Goal: Task Accomplishment & Management: Manage account settings

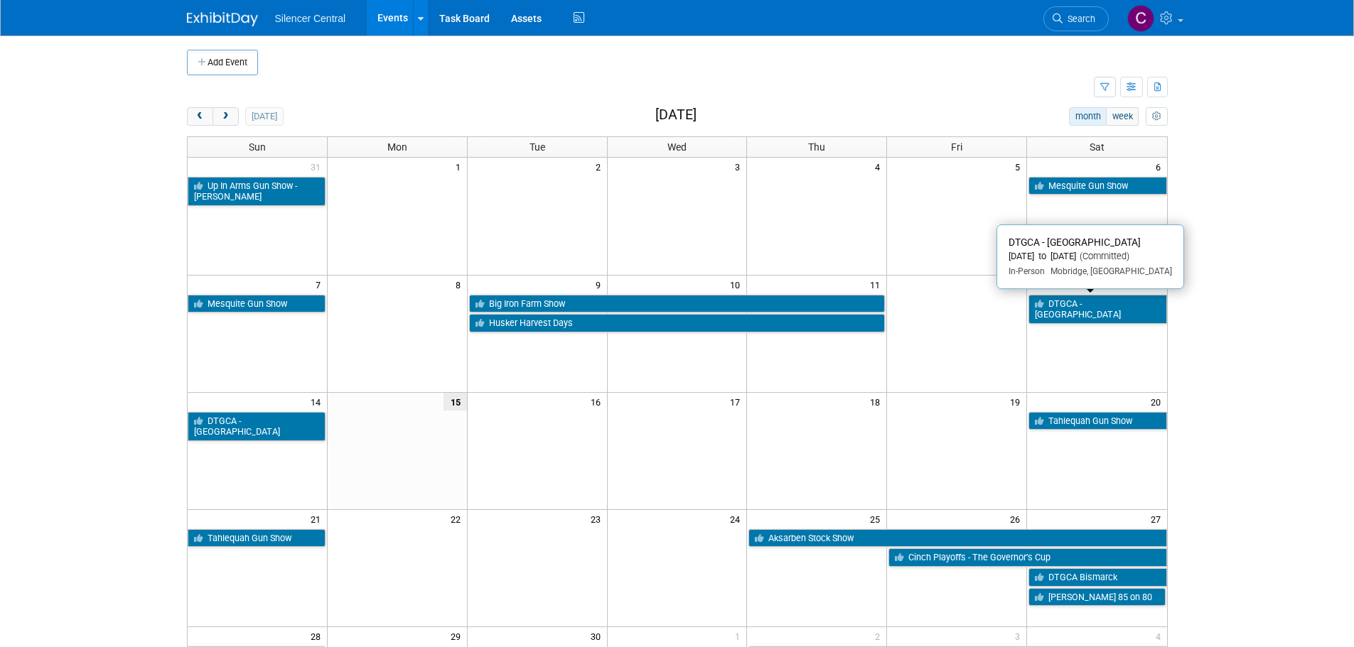
click at [1084, 308] on link "DTGCA - [GEOGRAPHIC_DATA]" at bounding box center [1097, 309] width 138 height 29
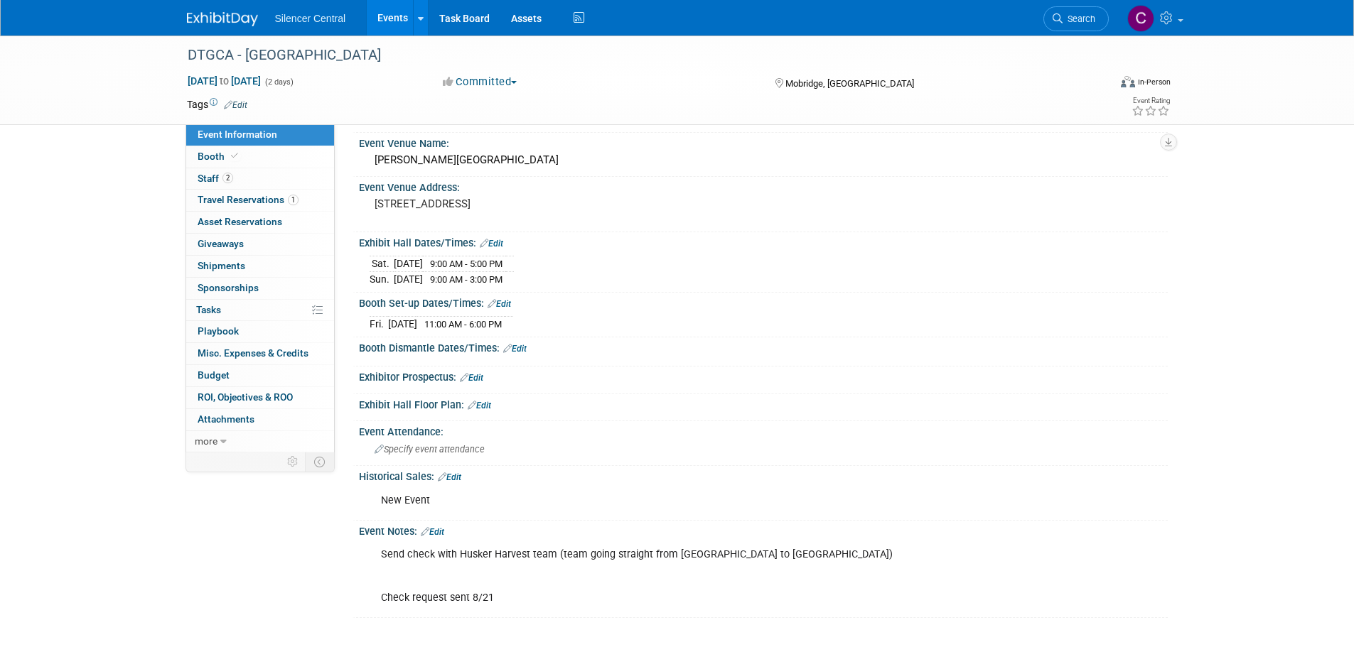
scroll to position [142, 0]
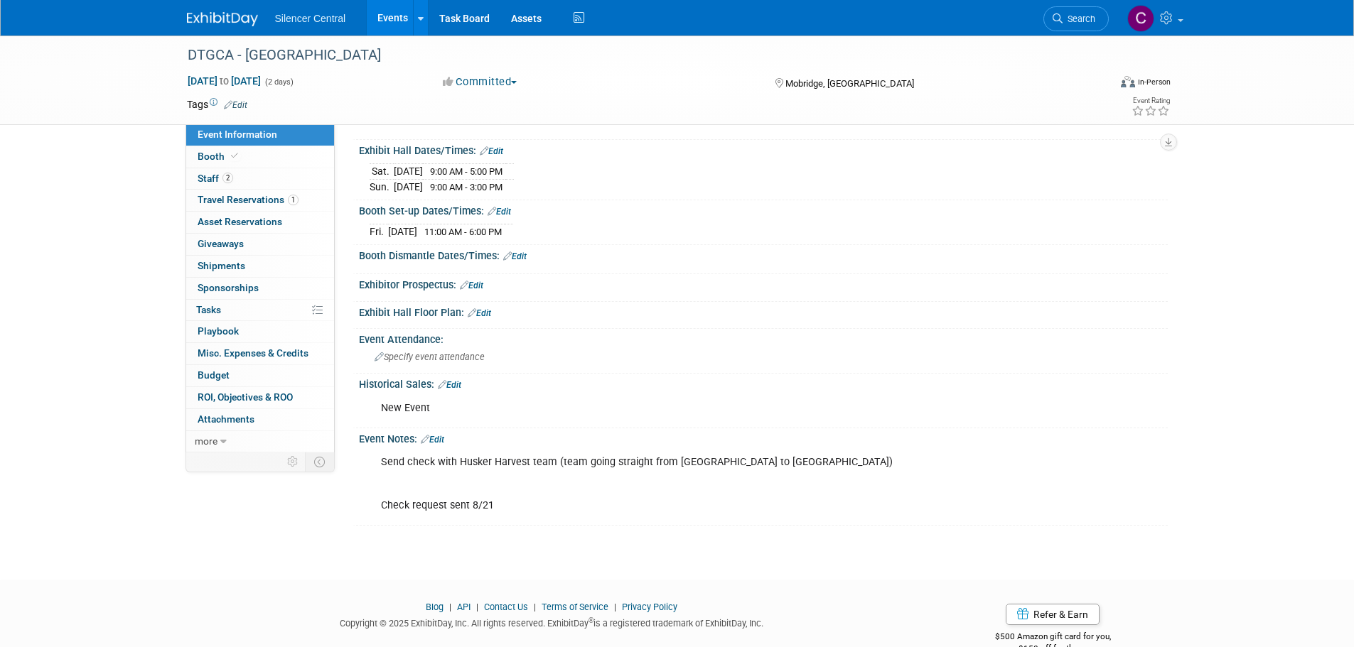
click at [456, 382] on link "Edit" at bounding box center [449, 385] width 23 height 10
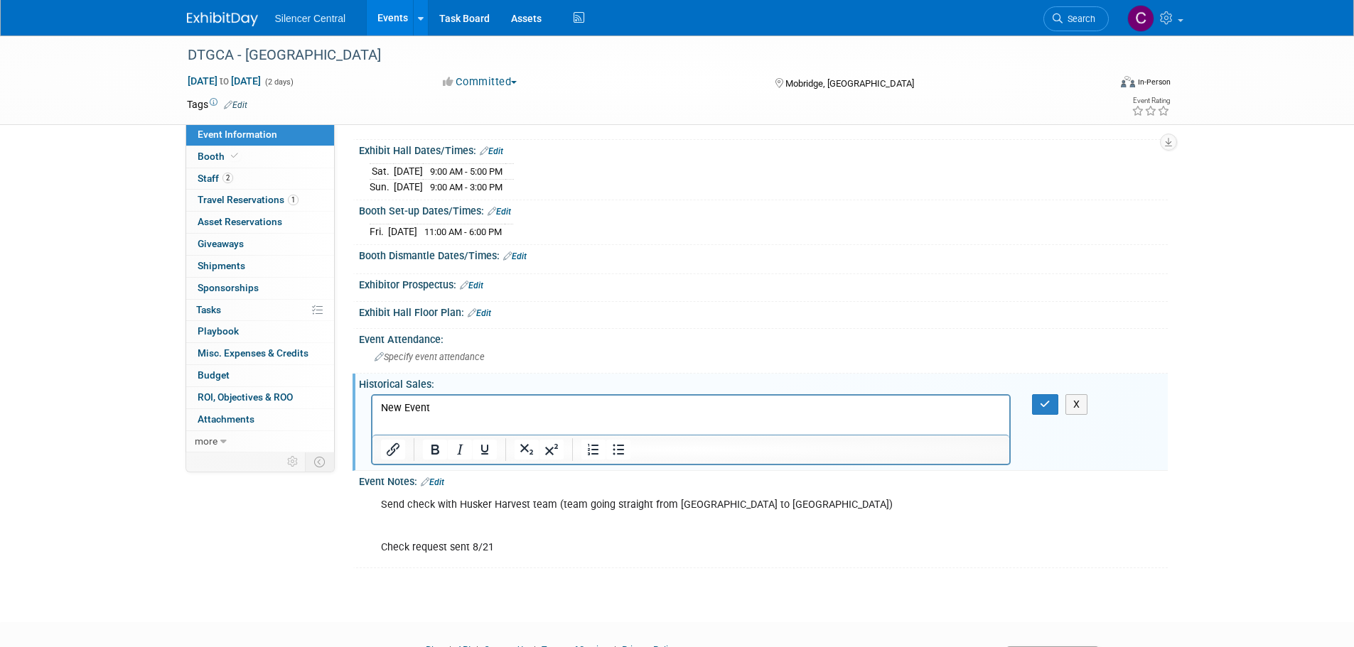
scroll to position [0, 0]
click at [456, 414] on p "New Event" at bounding box center [690, 408] width 621 height 14
click at [475, 424] on p "2025: 13 cans" at bounding box center [690, 422] width 621 height 14
click at [1044, 403] on icon "button" at bounding box center [1045, 404] width 11 height 10
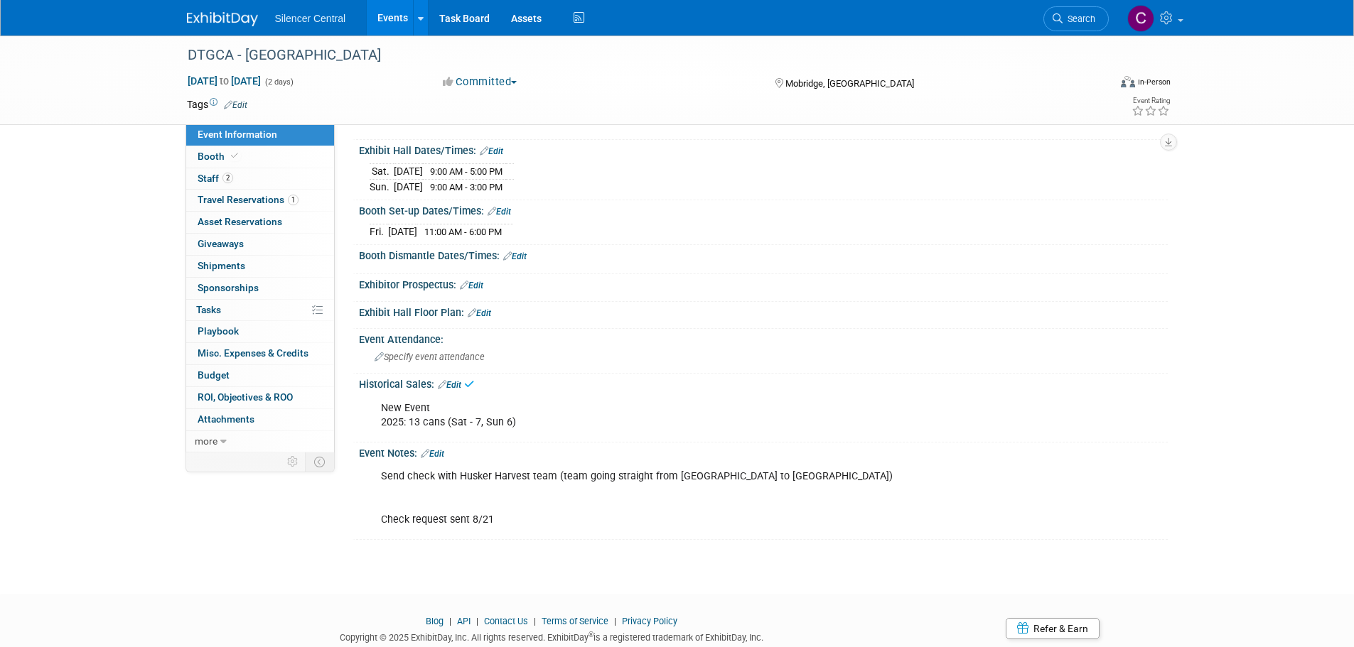
click at [226, 4] on div at bounding box center [231, 13] width 88 height 26
click at [228, 11] on link at bounding box center [231, 11] width 88 height 11
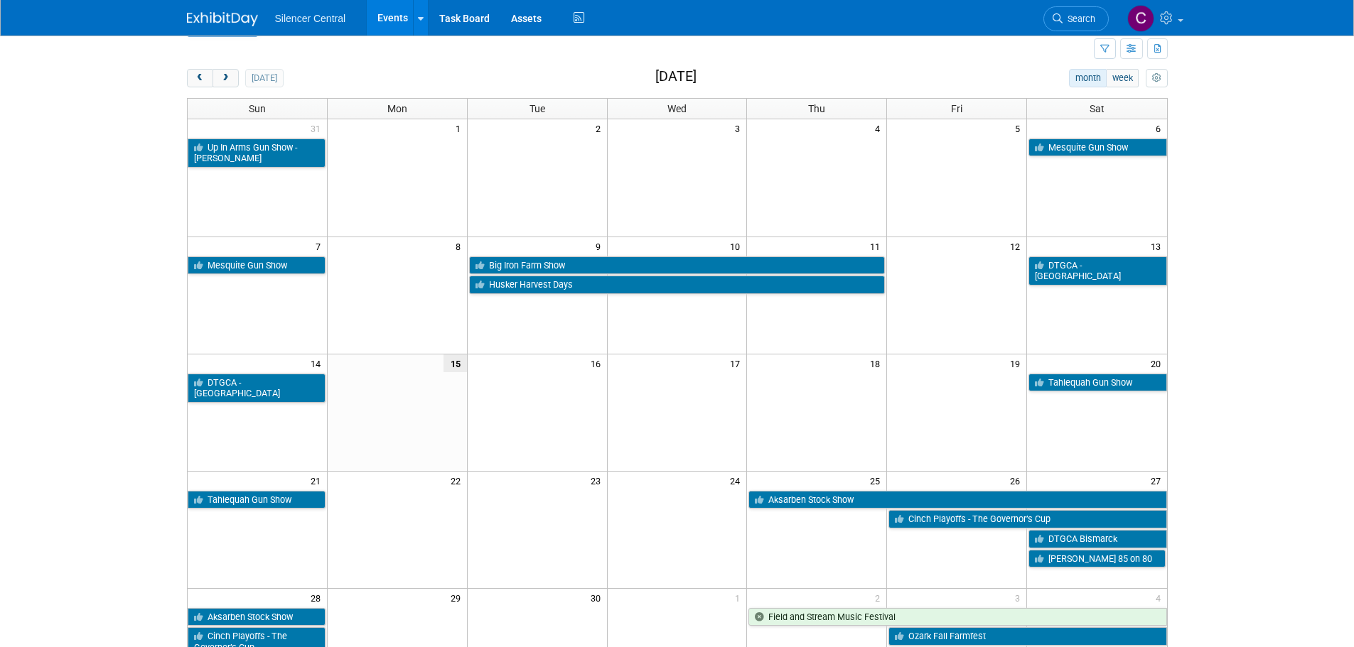
scroll to position [71, 0]
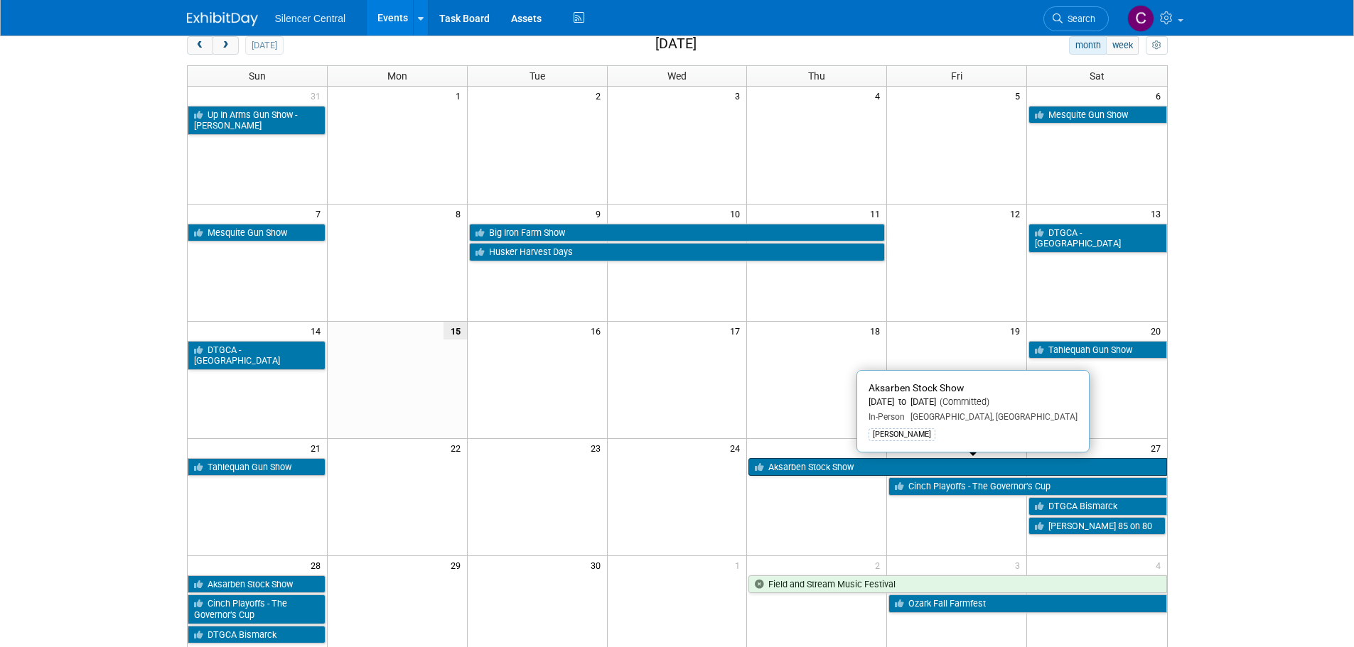
click at [821, 465] on link "Aksarben Stock Show" at bounding box center [957, 467] width 418 height 18
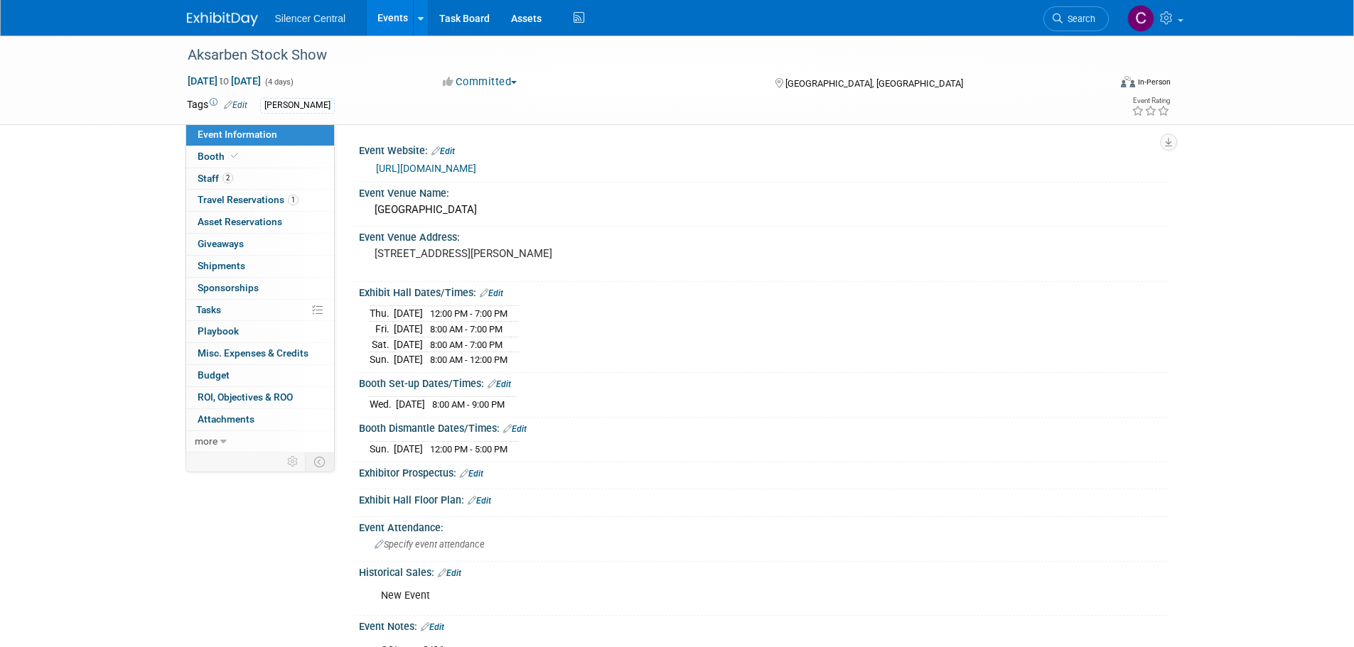
click at [212, 14] on img at bounding box center [222, 19] width 71 height 14
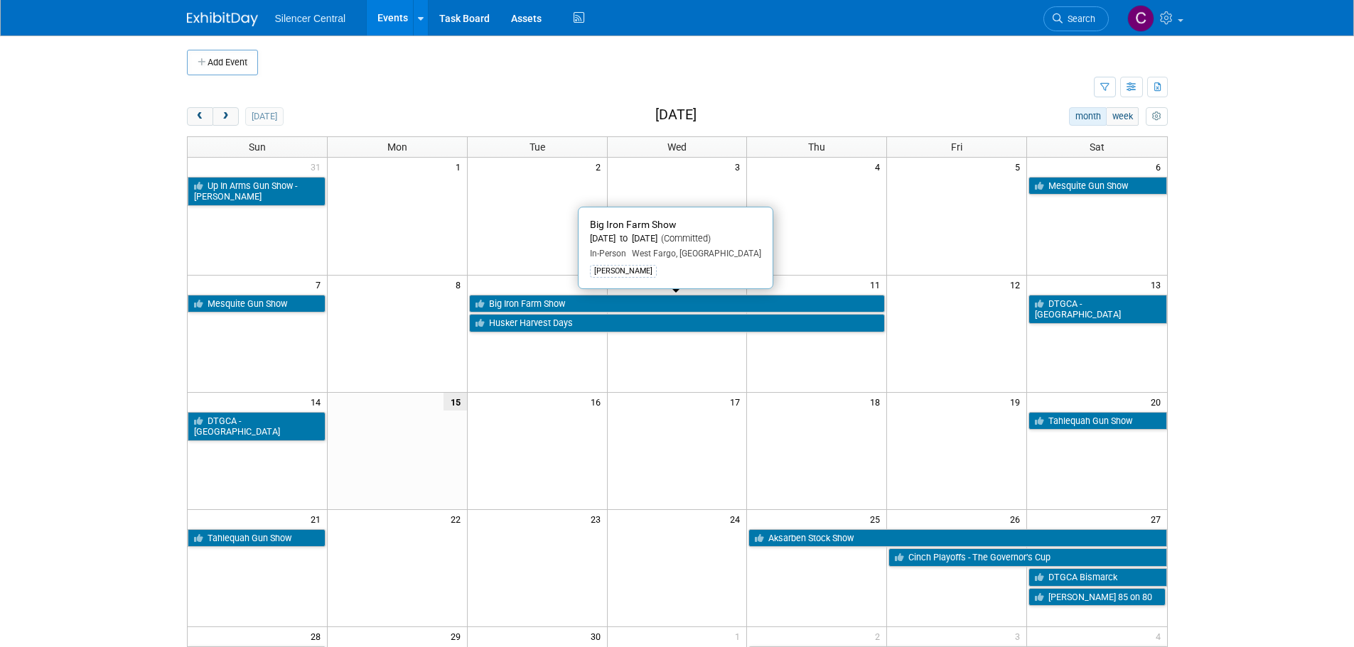
click at [495, 299] on link "Big Iron Farm Show" at bounding box center [677, 304] width 416 height 18
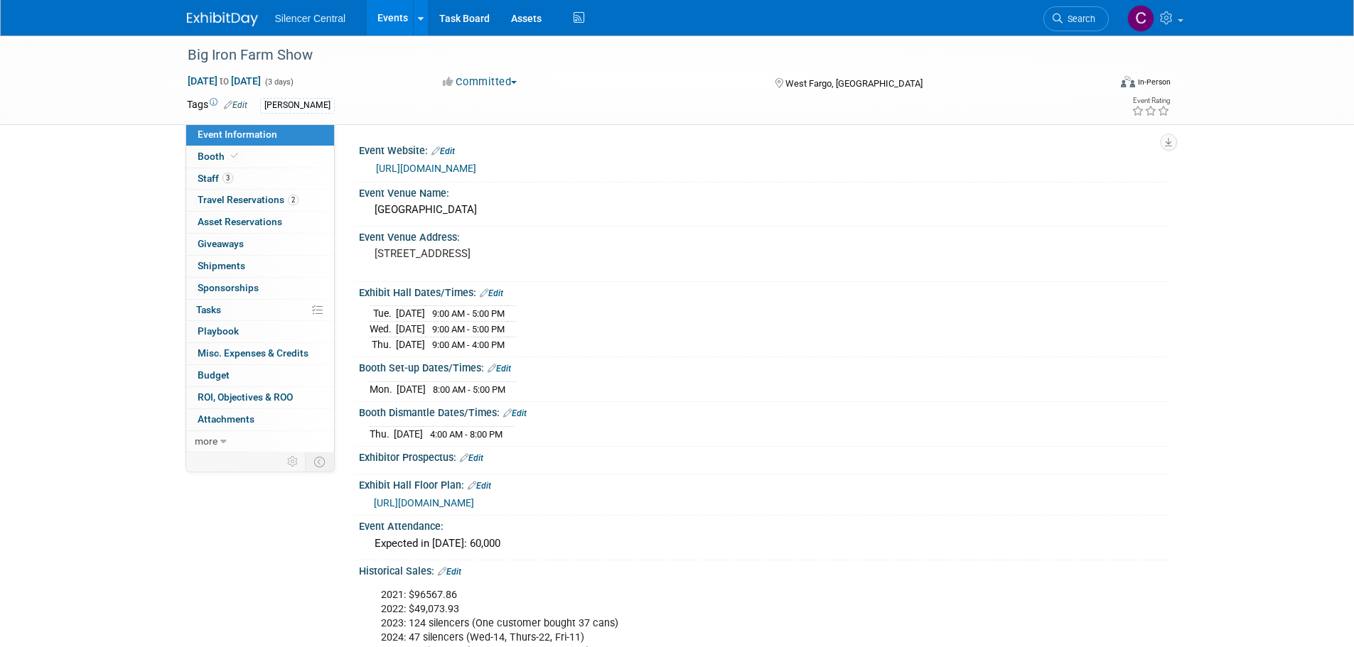
click at [223, 16] on img at bounding box center [222, 19] width 71 height 14
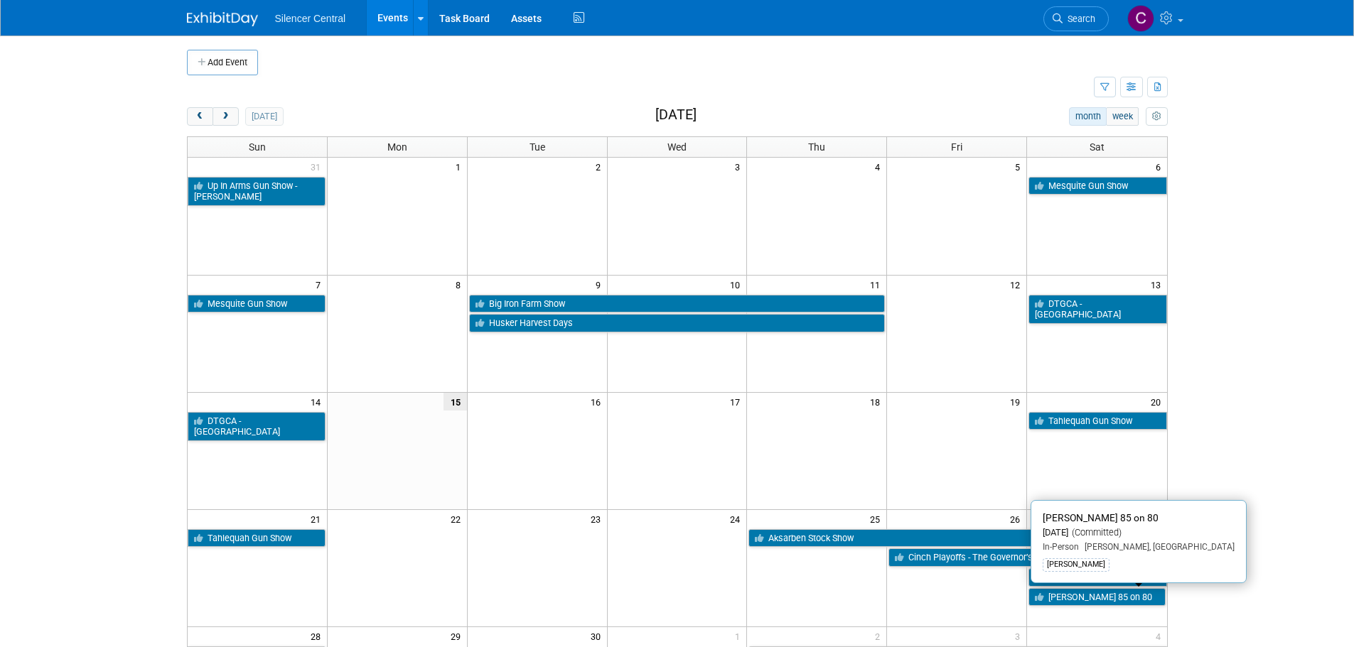
click at [1064, 589] on link "[PERSON_NAME] 85 on 80" at bounding box center [1096, 597] width 136 height 18
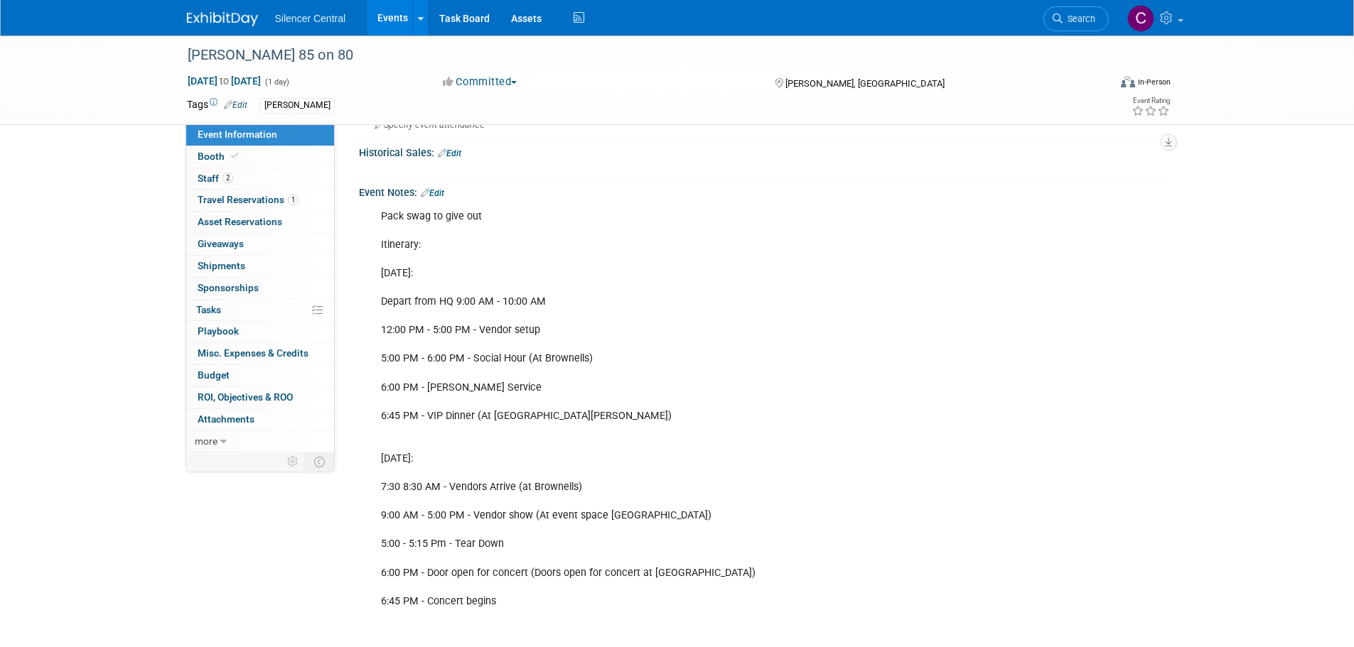
scroll to position [557, 0]
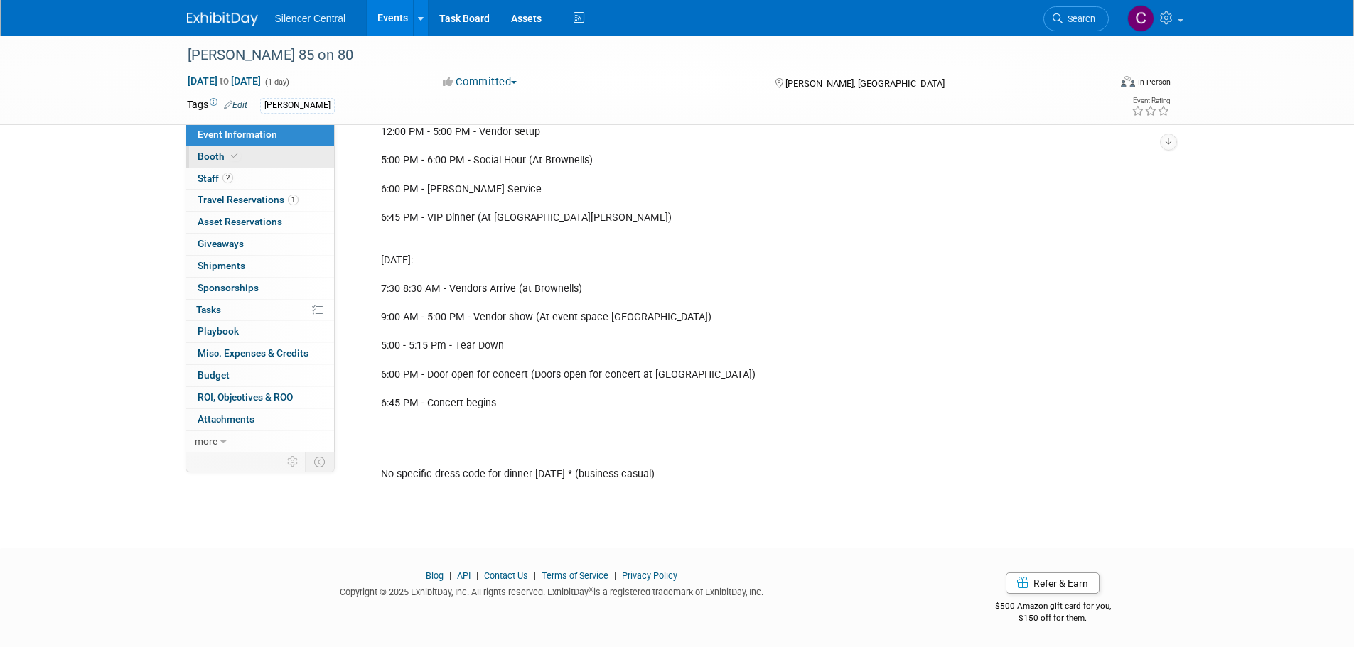
click at [256, 164] on link "Booth" at bounding box center [260, 156] width 148 height 21
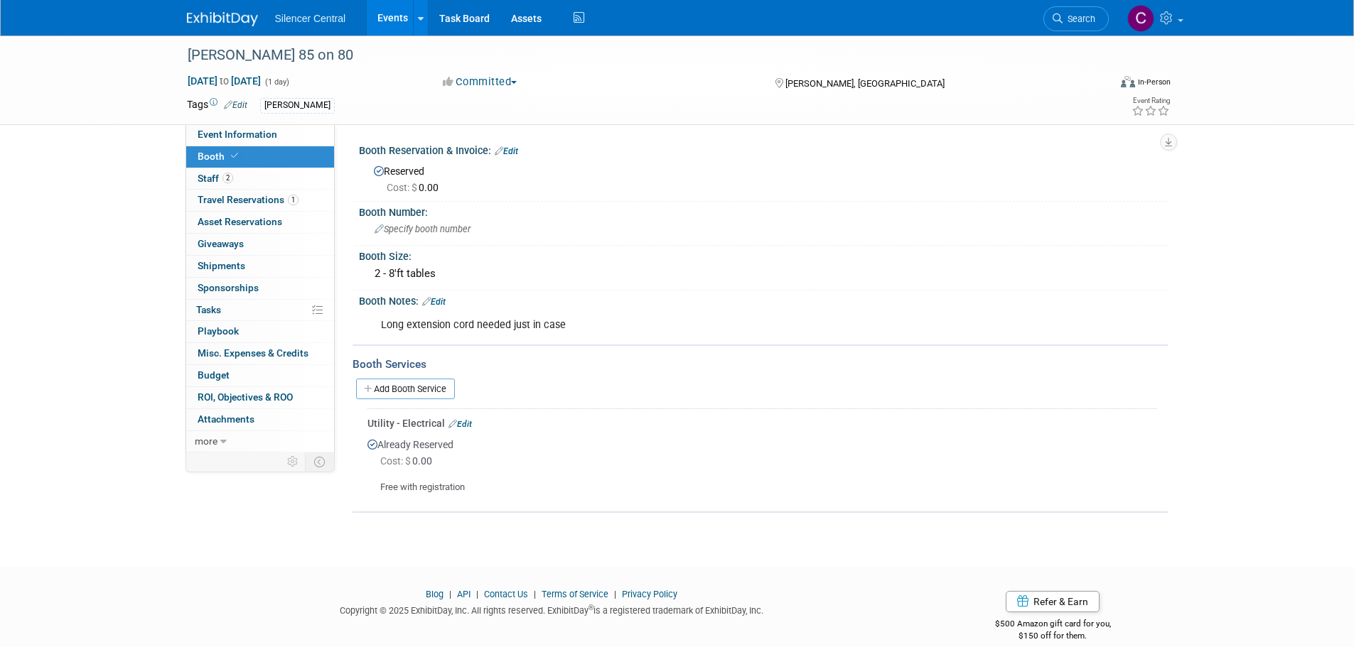
click at [232, 16] on img at bounding box center [222, 19] width 71 height 14
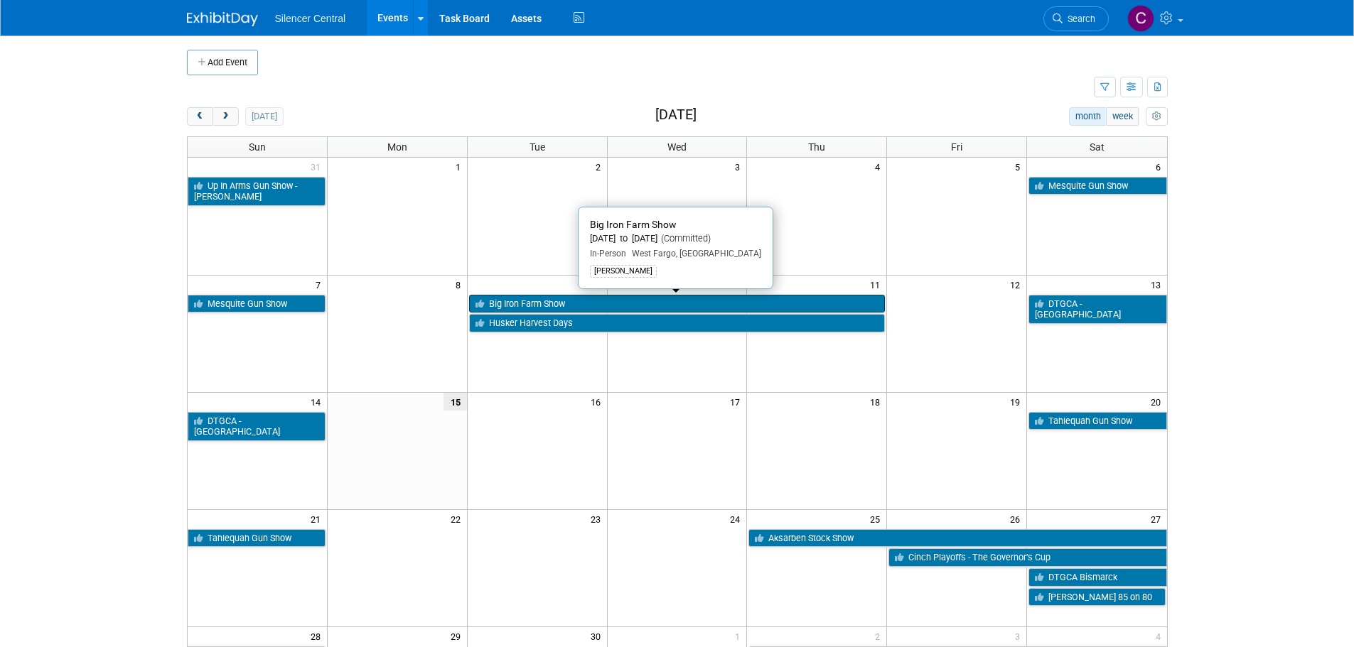
click at [547, 303] on link "Big Iron Farm Show" at bounding box center [677, 304] width 416 height 18
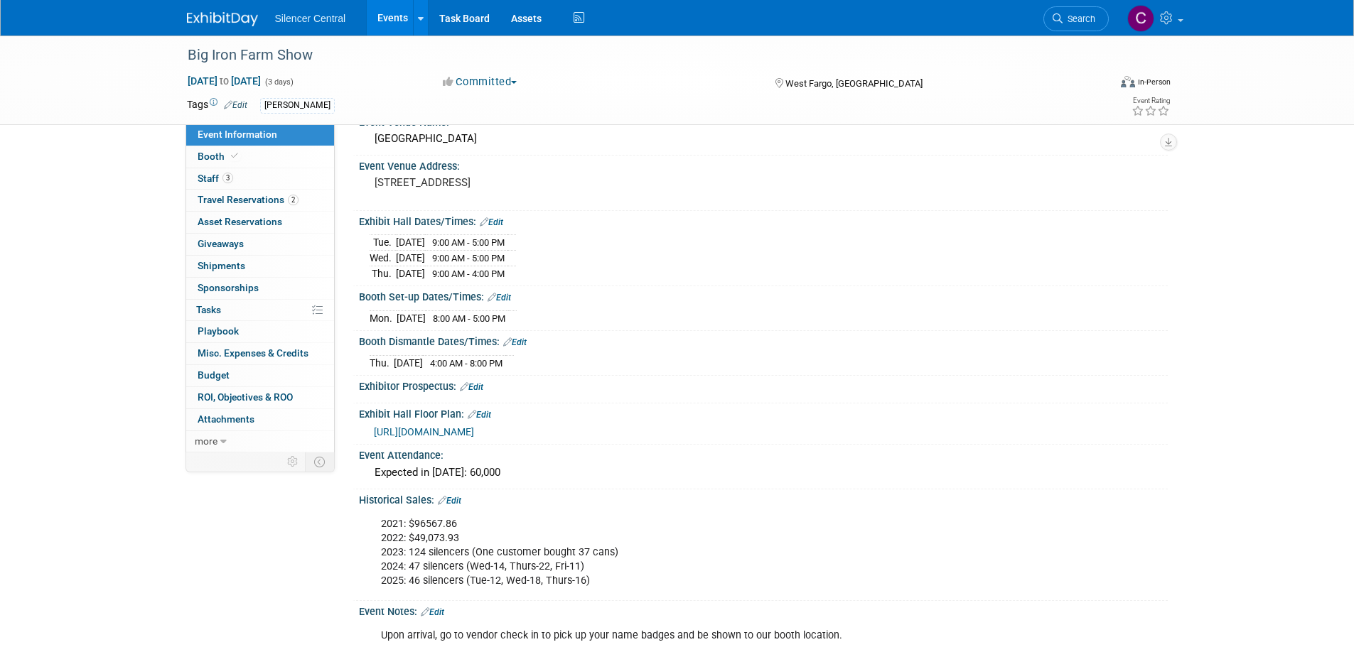
click at [200, 16] on img at bounding box center [222, 19] width 71 height 14
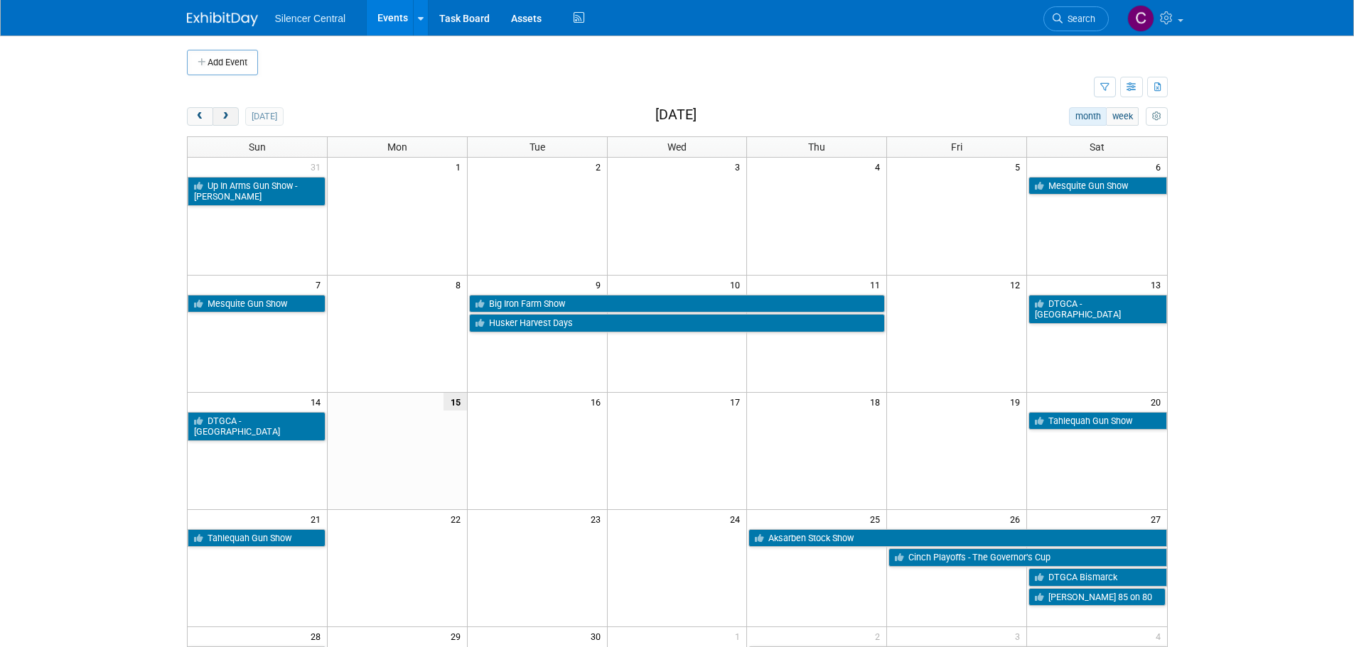
click at [220, 122] on button "next" at bounding box center [225, 116] width 26 height 18
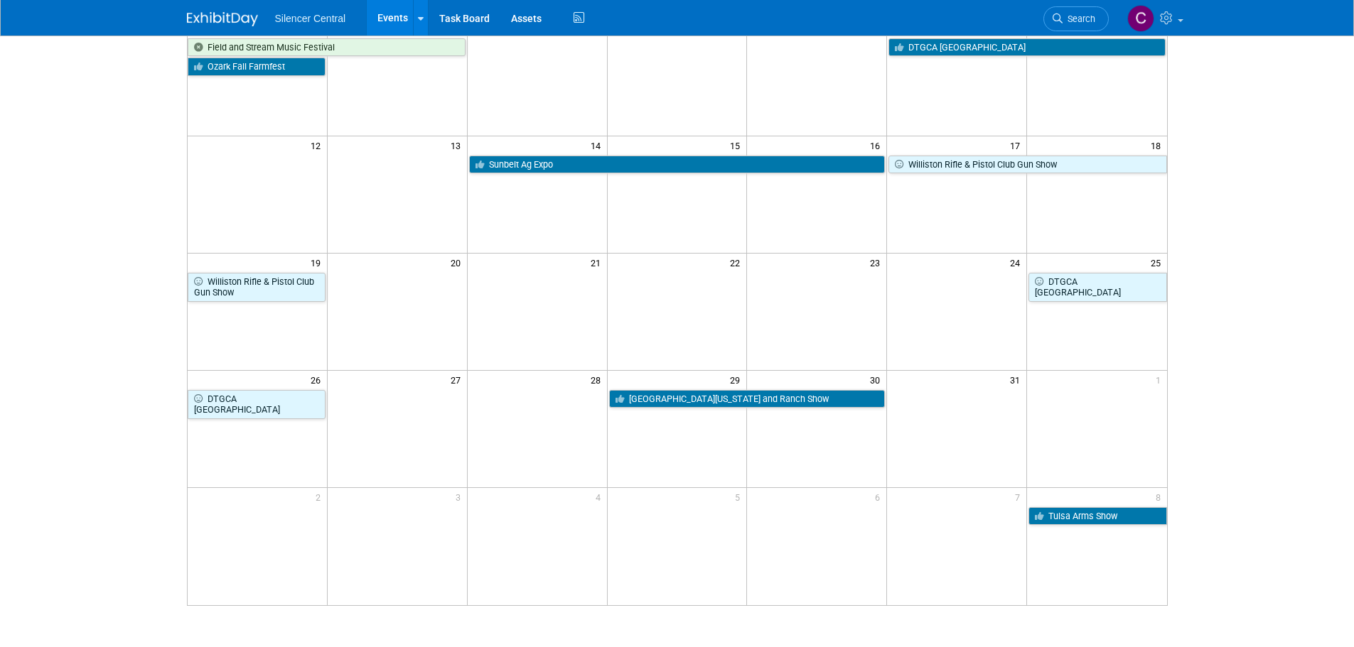
scroll to position [284, 0]
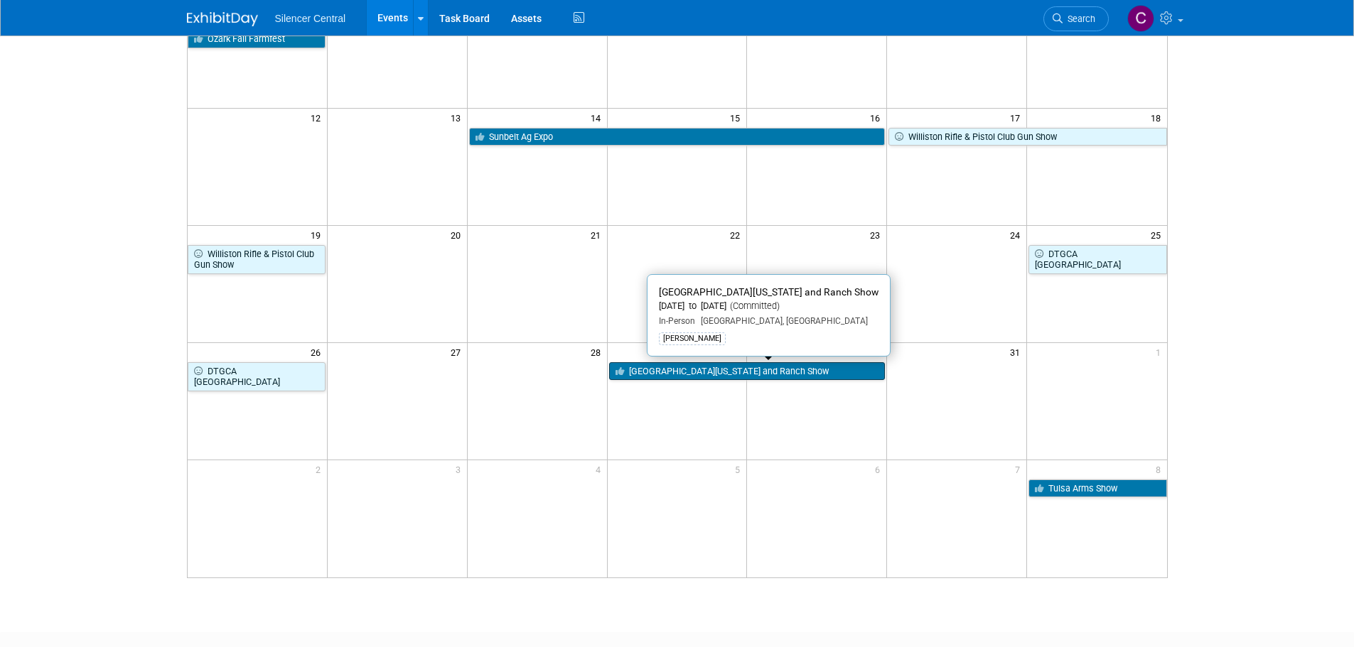
click at [699, 379] on link "[GEOGRAPHIC_DATA][US_STATE] and Ranch Show" at bounding box center [747, 371] width 276 height 18
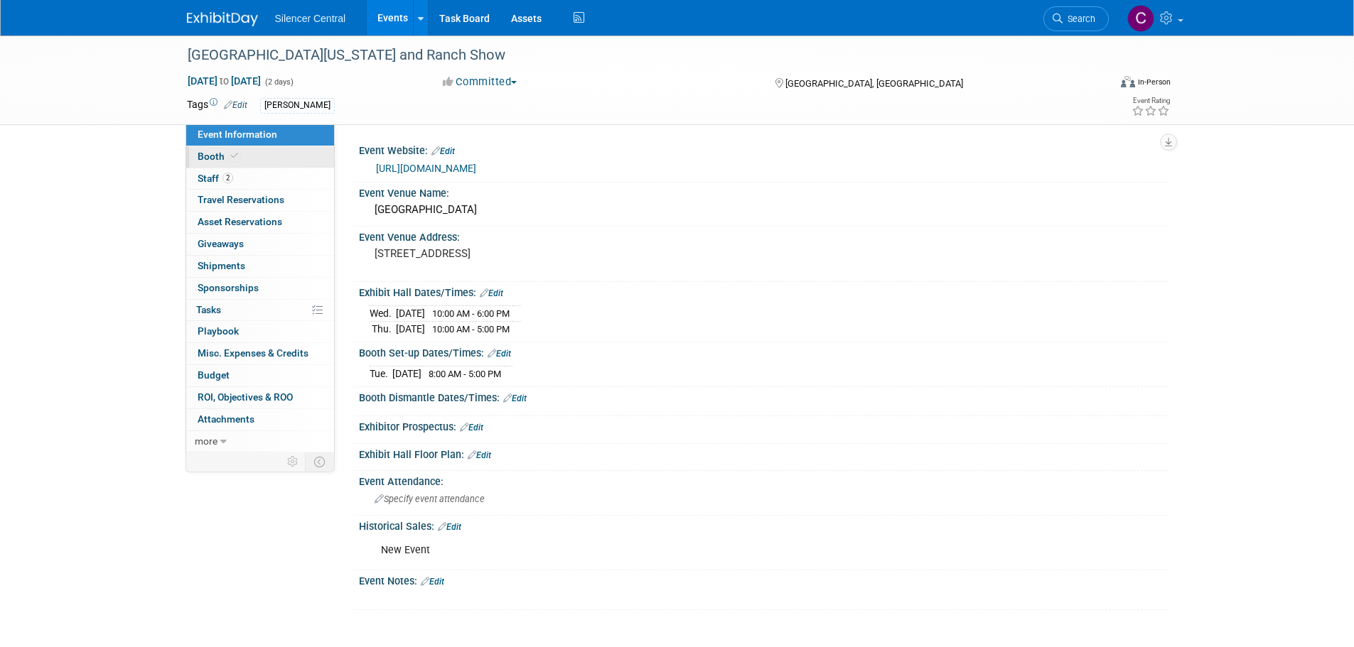
click at [252, 159] on link "Booth" at bounding box center [260, 156] width 148 height 21
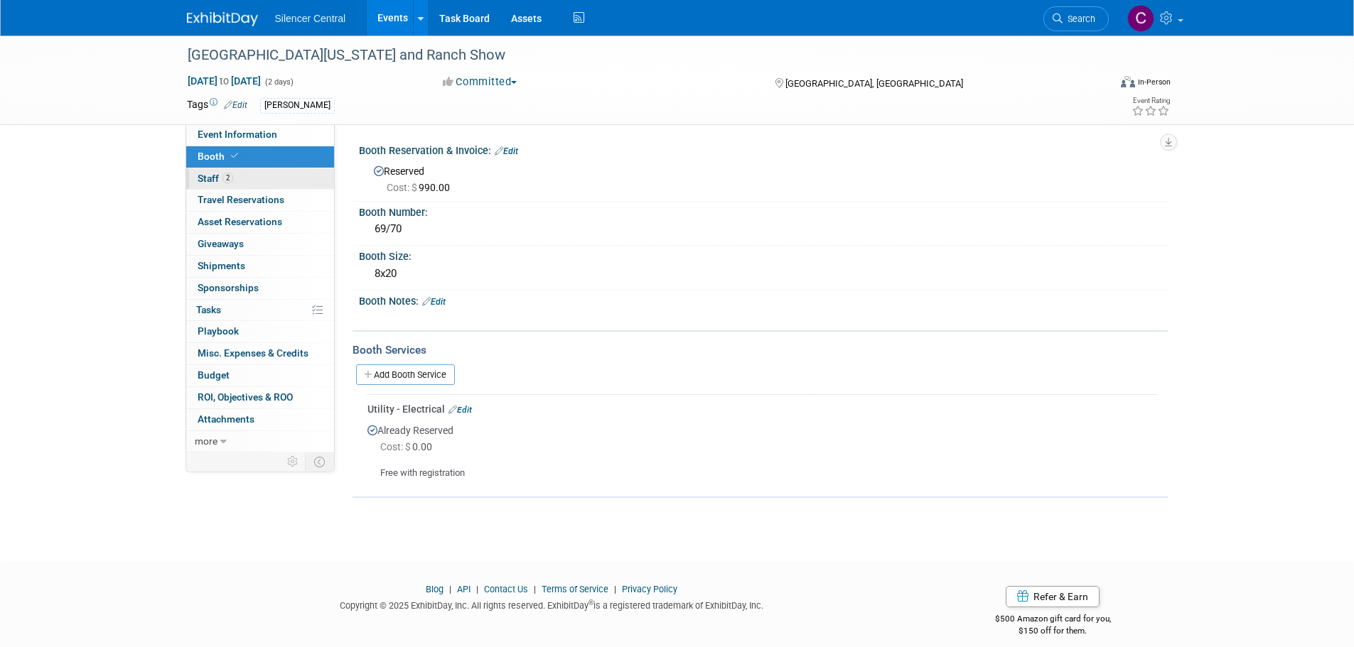
click at [259, 176] on link "2 Staff 2" at bounding box center [260, 178] width 148 height 21
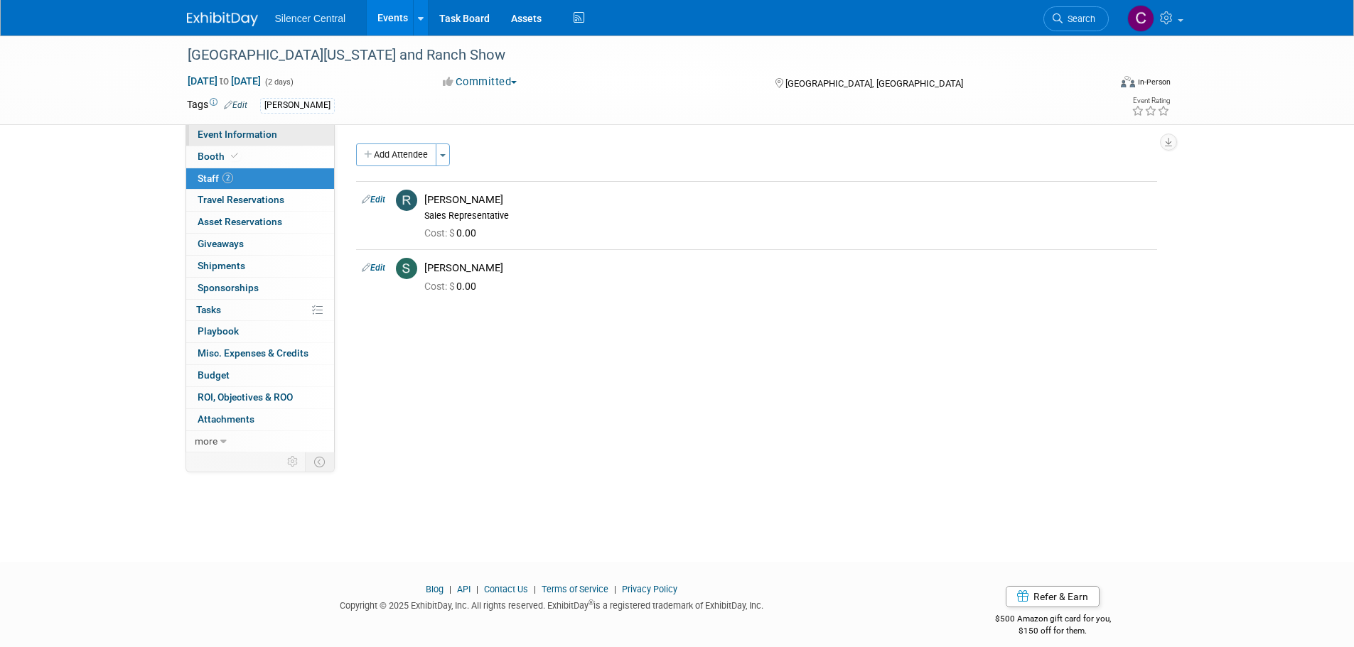
click at [252, 139] on span "Event Information" at bounding box center [238, 134] width 80 height 11
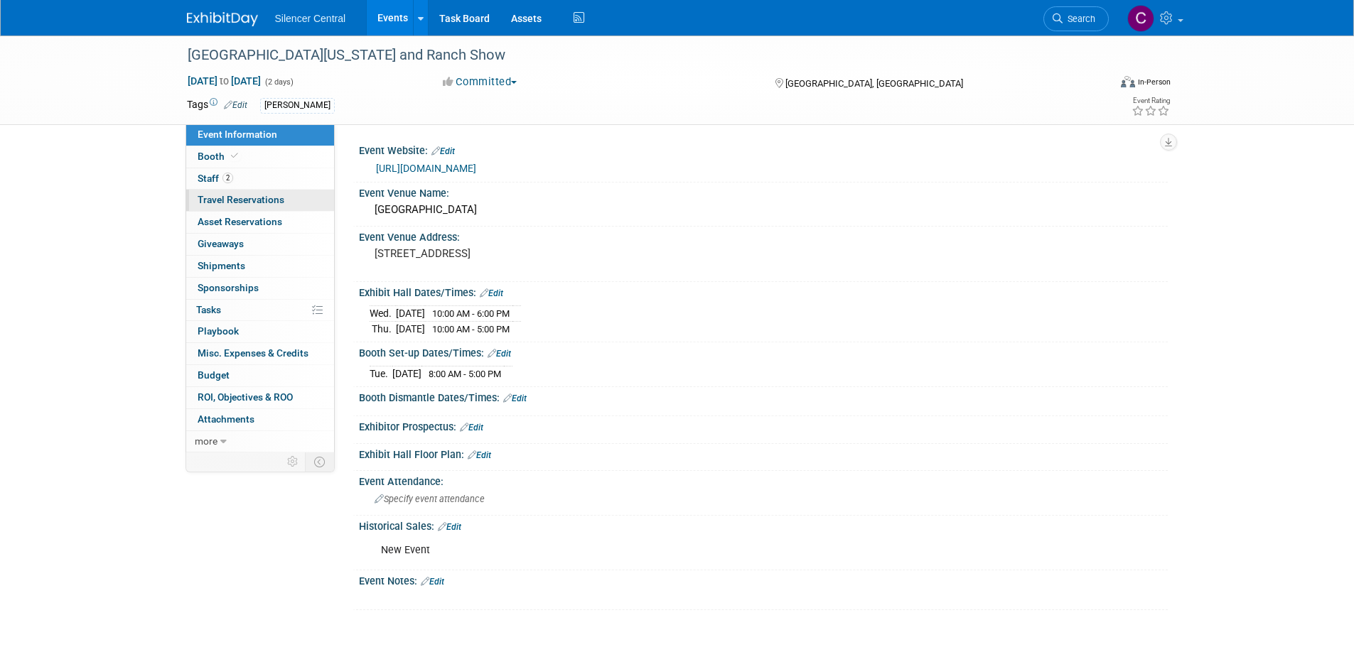
click at [233, 204] on span "Travel Reservations 0" at bounding box center [241, 199] width 87 height 11
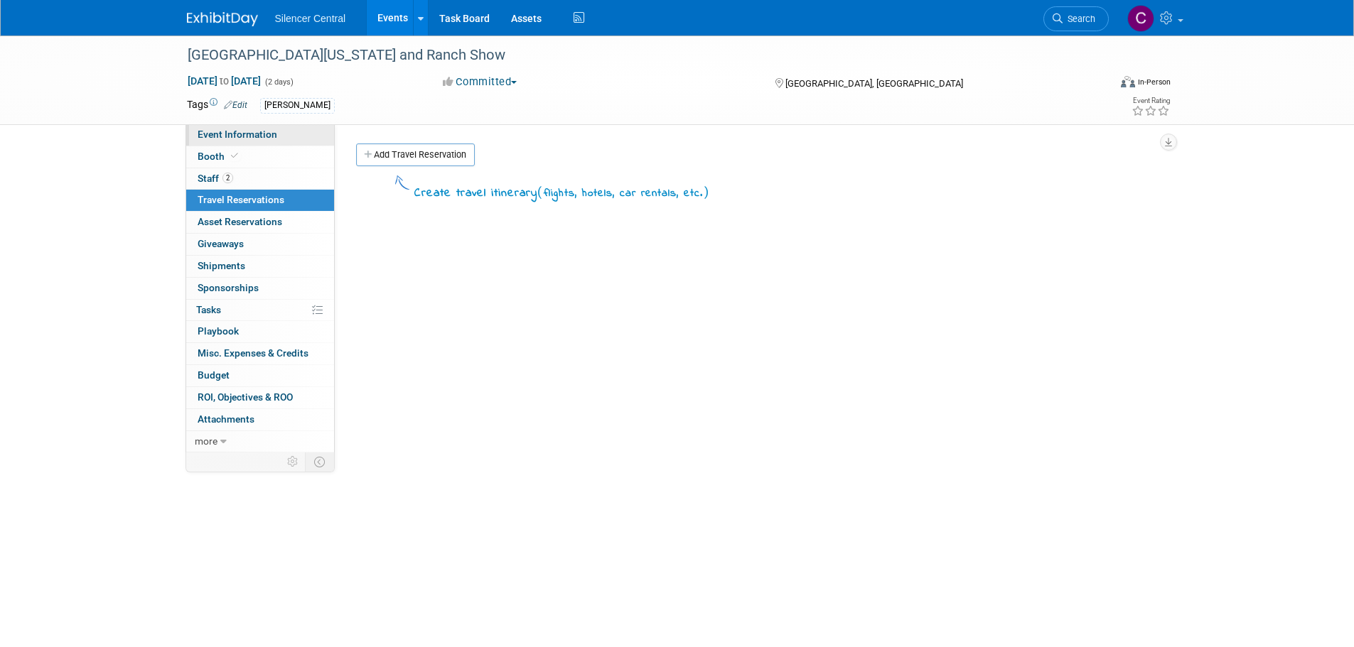
click at [243, 133] on span "Event Information" at bounding box center [238, 134] width 80 height 11
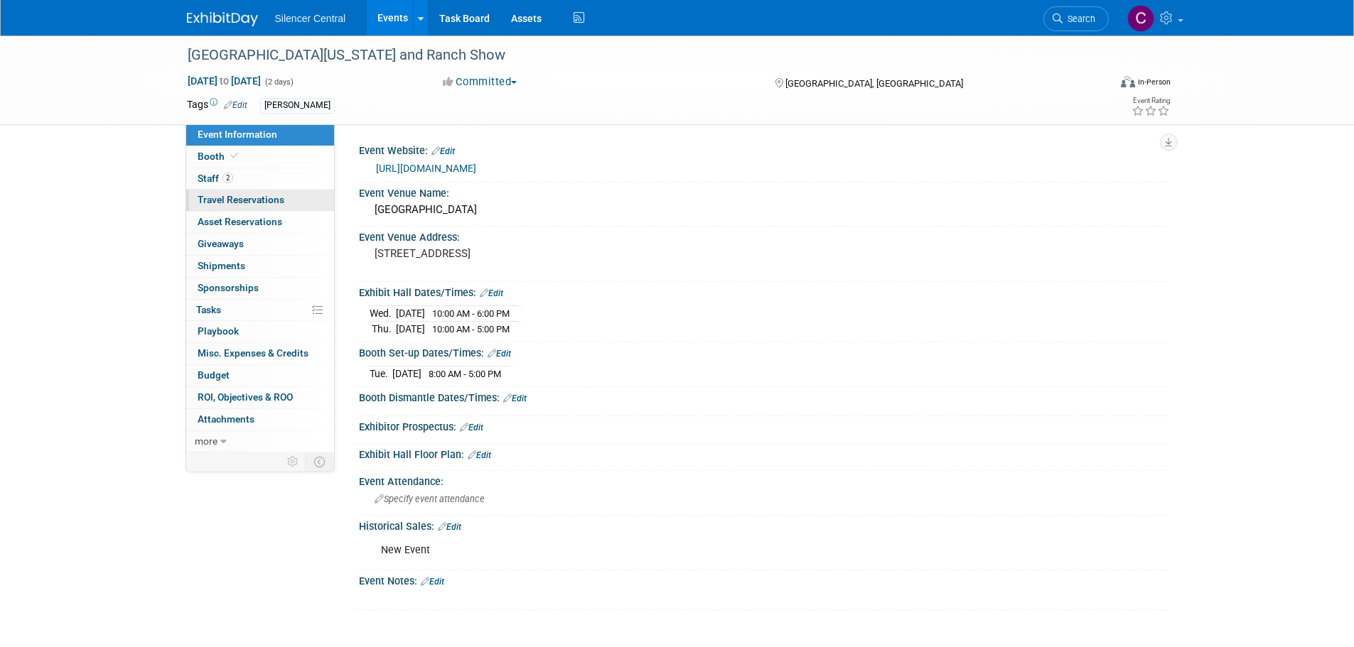
drag, startPoint x: 198, startPoint y: 195, endPoint x: 291, endPoint y: 208, distance: 94.0
click at [198, 196] on span "Travel Reservations 0" at bounding box center [241, 199] width 87 height 11
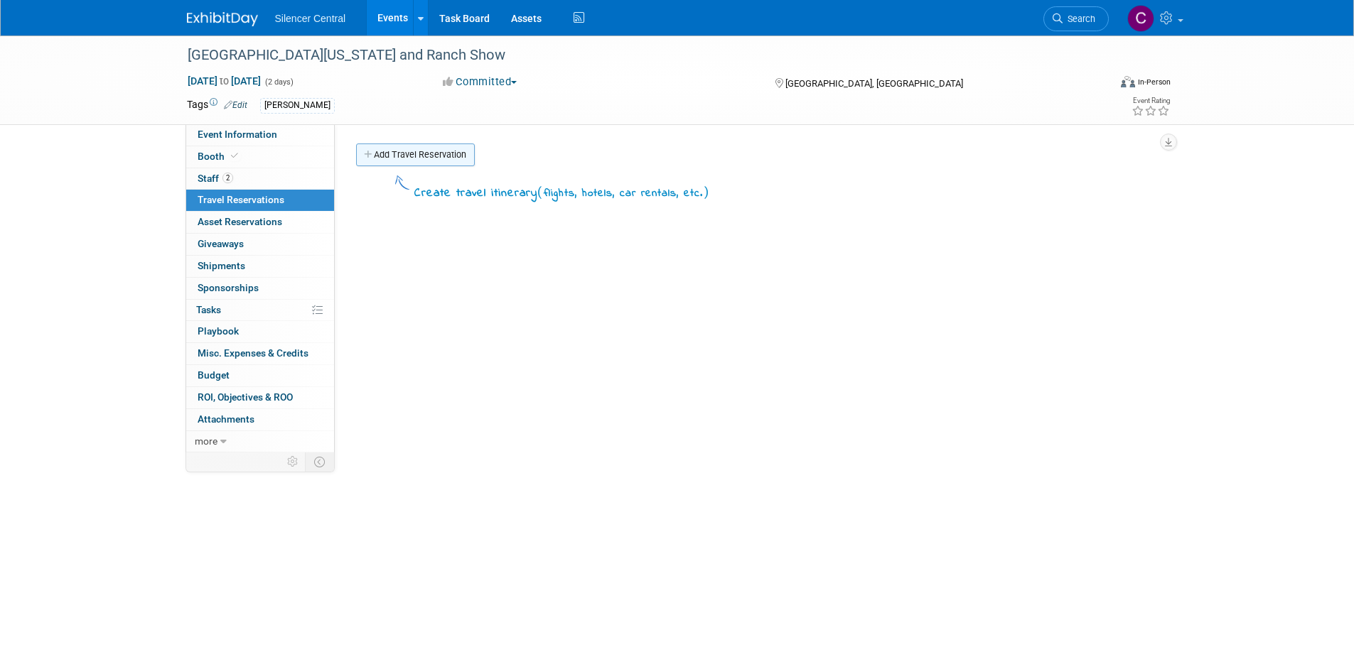
click at [424, 146] on link "Add Travel Reservation" at bounding box center [415, 155] width 119 height 23
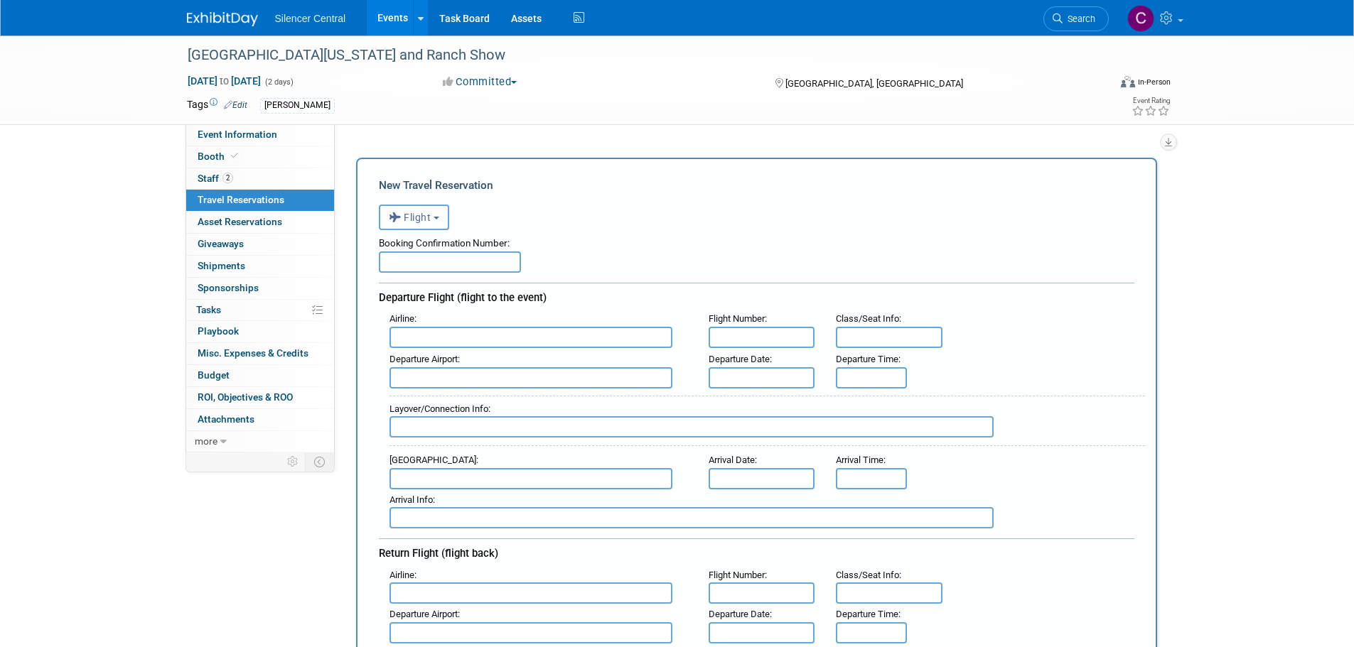
click at [426, 213] on span "Flight" at bounding box center [410, 217] width 43 height 11
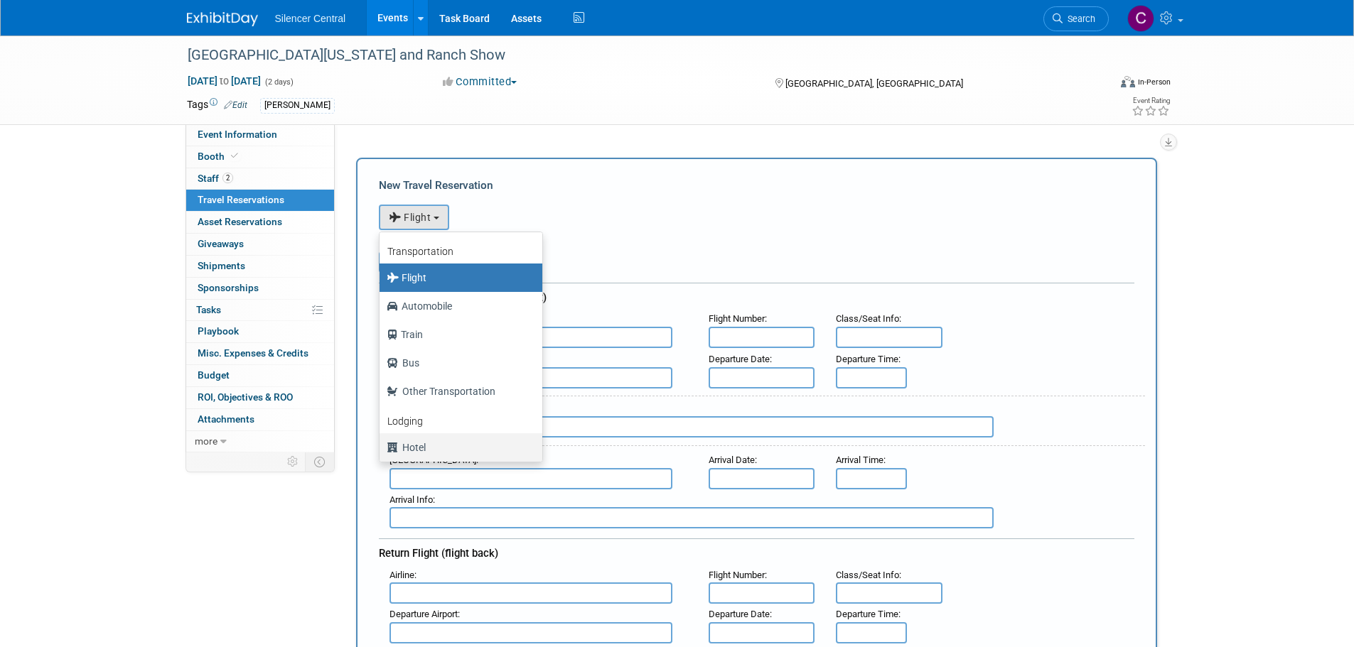
click at [465, 443] on label "Hotel" at bounding box center [457, 447] width 141 height 23
click at [382, 443] on input "Hotel" at bounding box center [376, 445] width 9 height 9
select select "6"
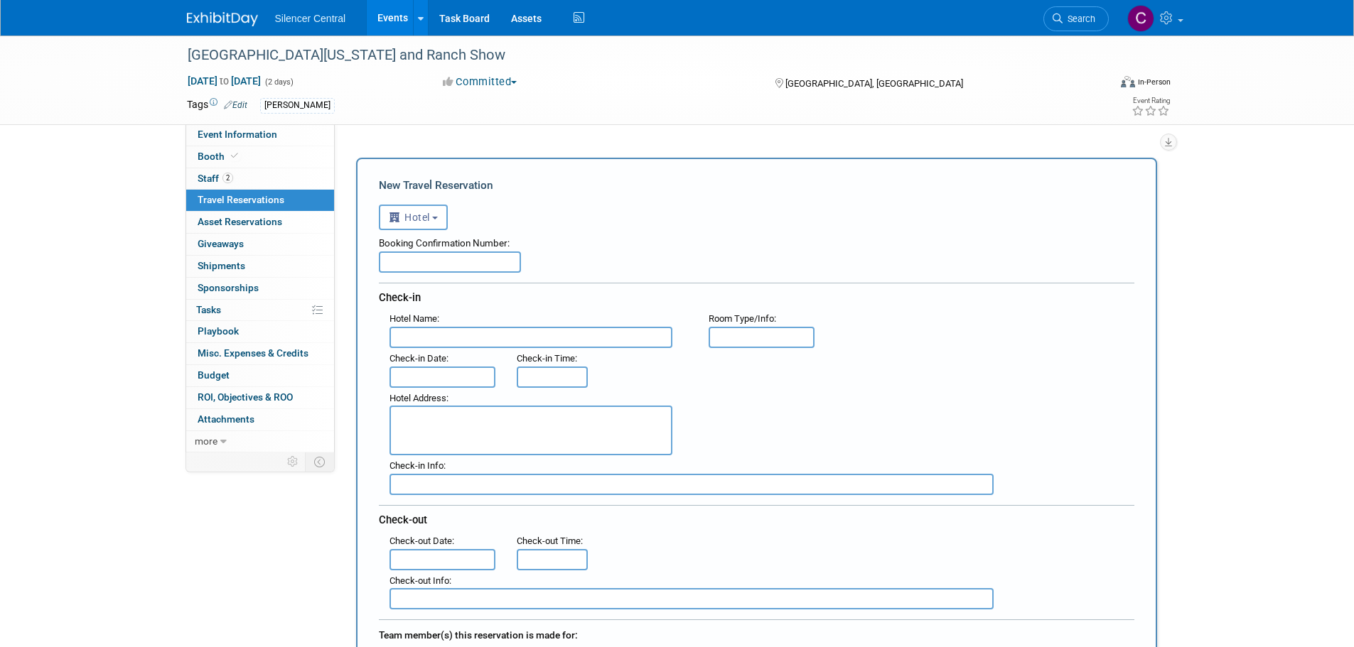
click at [470, 263] on input "text" at bounding box center [450, 262] width 142 height 21
click at [435, 264] on input "text" at bounding box center [450, 262] width 142 height 21
paste input "54999493"
type input "54999493"
click at [469, 341] on input "text" at bounding box center [530, 337] width 283 height 21
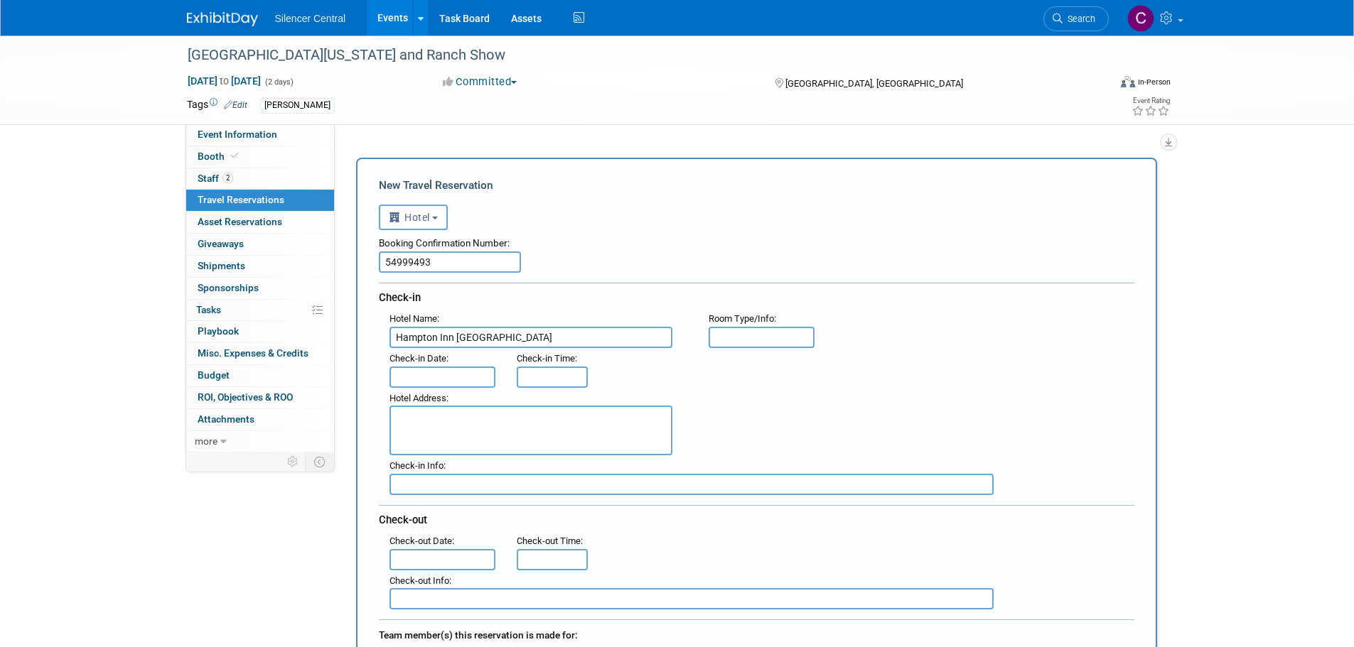
type input "Hampton Inn Victoria"
click at [730, 345] on input "text" at bounding box center [761, 337] width 107 height 21
type input "1 K"
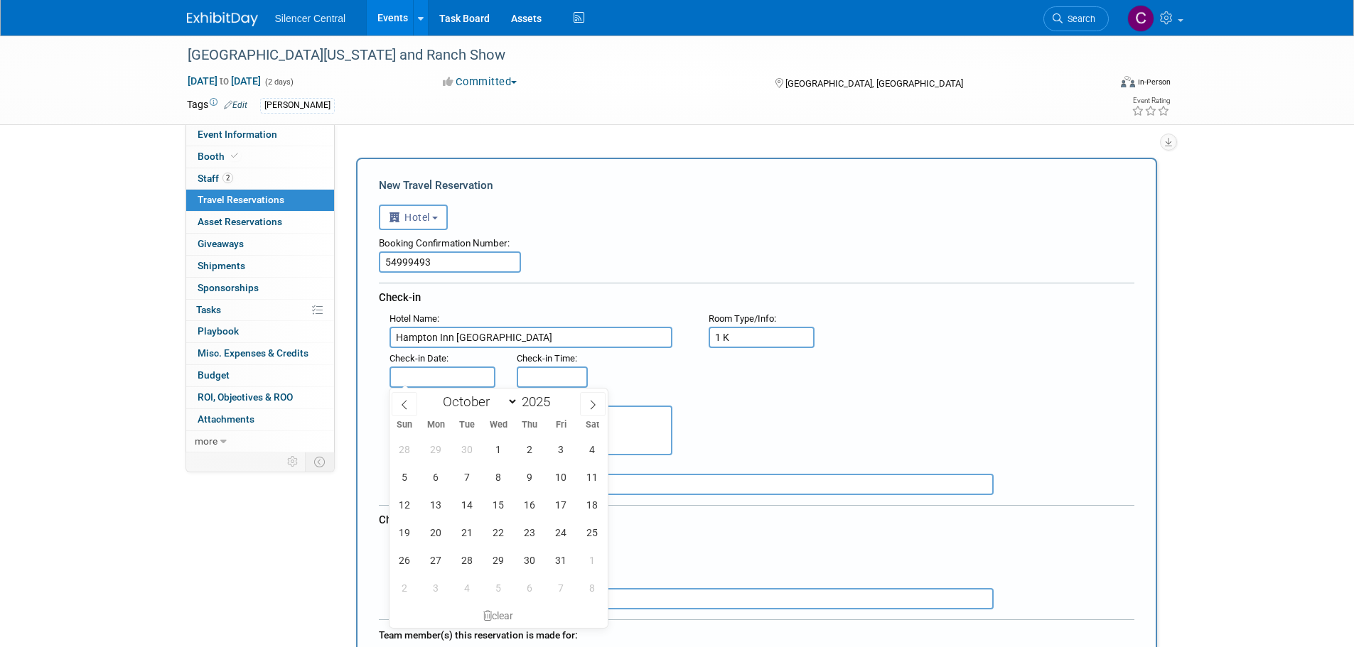
click at [441, 372] on input "text" at bounding box center [442, 377] width 107 height 21
click at [470, 560] on span "28" at bounding box center [467, 560] width 28 height 28
type input "Oct 28, 2025"
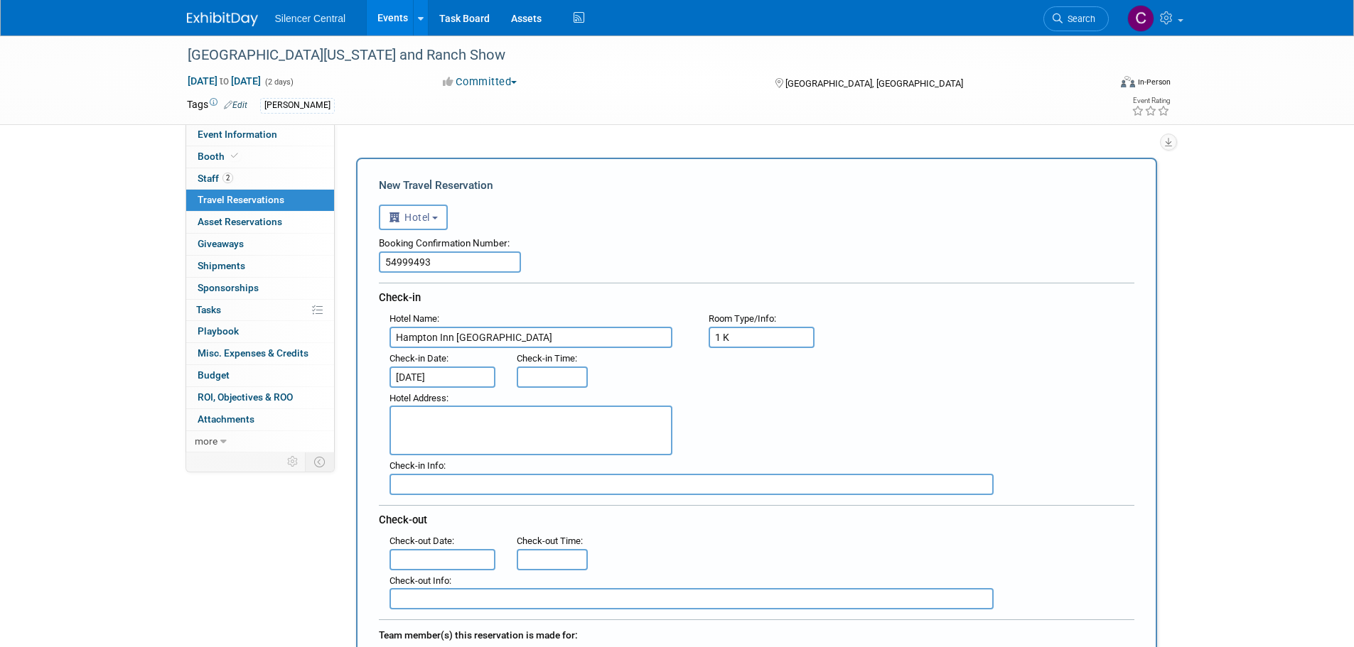
click at [473, 420] on textarea at bounding box center [530, 431] width 283 height 50
click at [517, 419] on textarea at bounding box center [530, 431] width 283 height 50
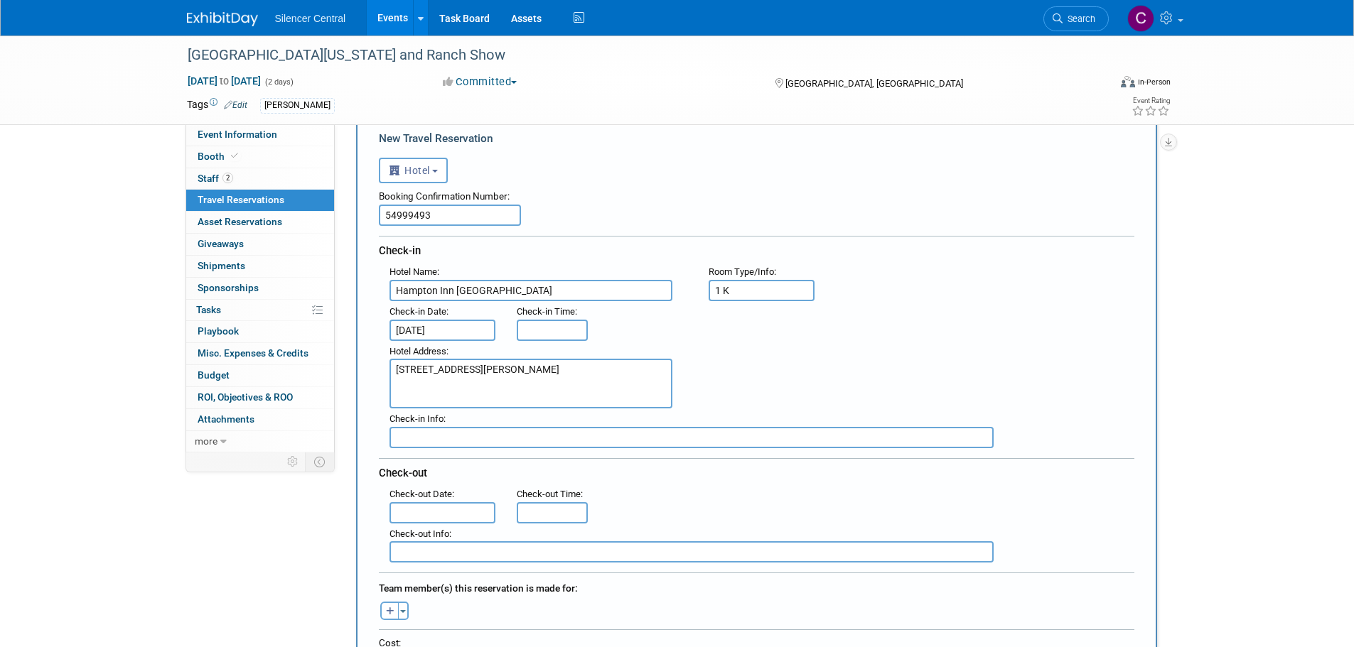
scroll to position [71, 0]
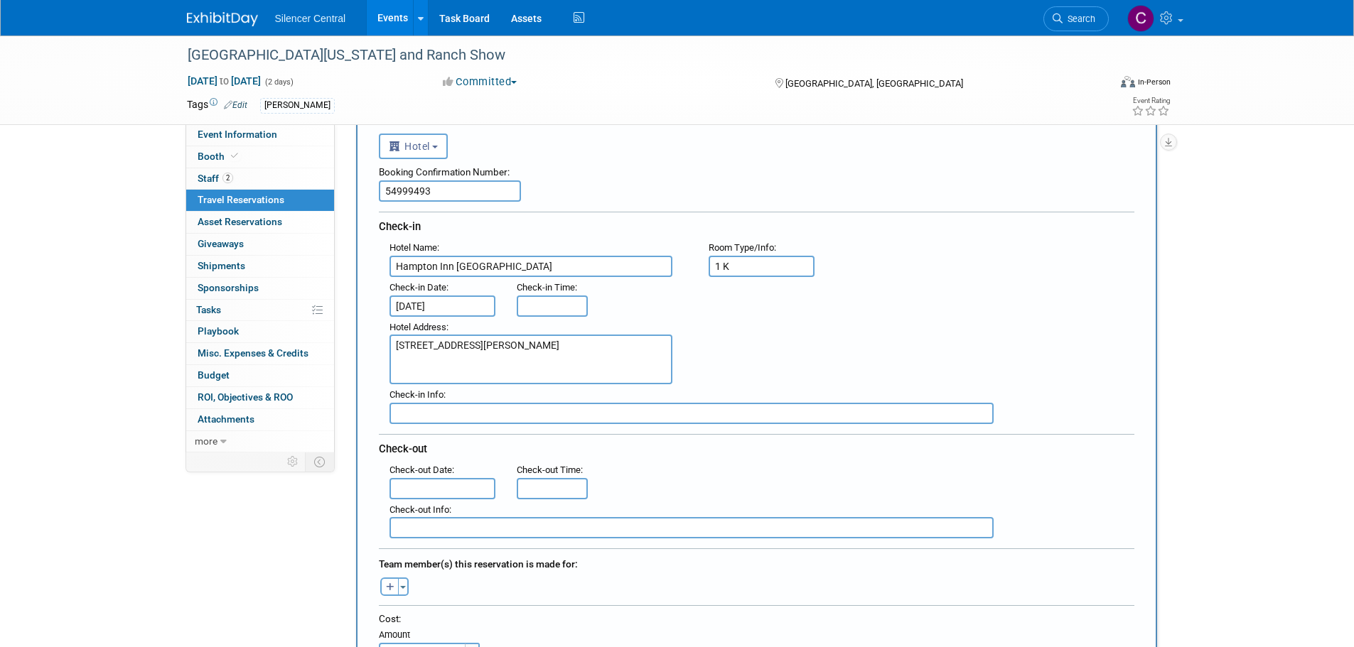
type textarea "7006 North Navarro, Victoria, TX 77904"
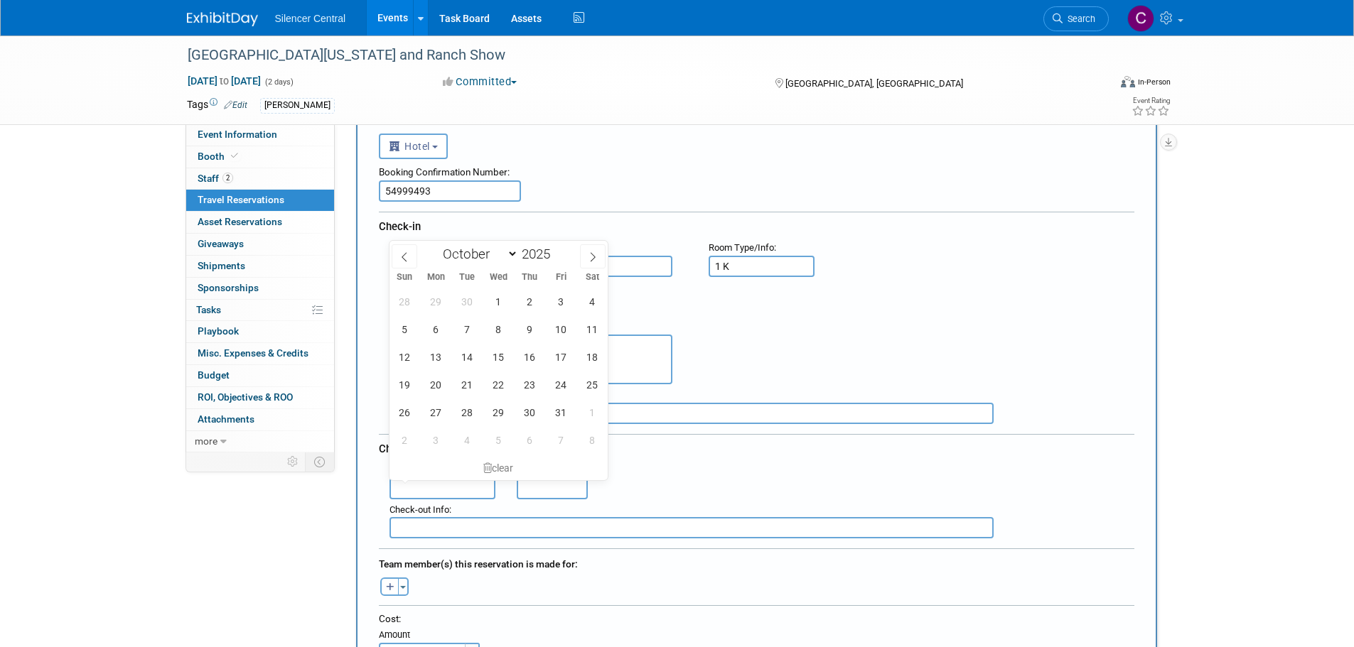
click at [444, 486] on input "text" at bounding box center [442, 488] width 107 height 21
click at [524, 420] on span "30" at bounding box center [530, 413] width 28 height 28
type input "Oct 30, 2025"
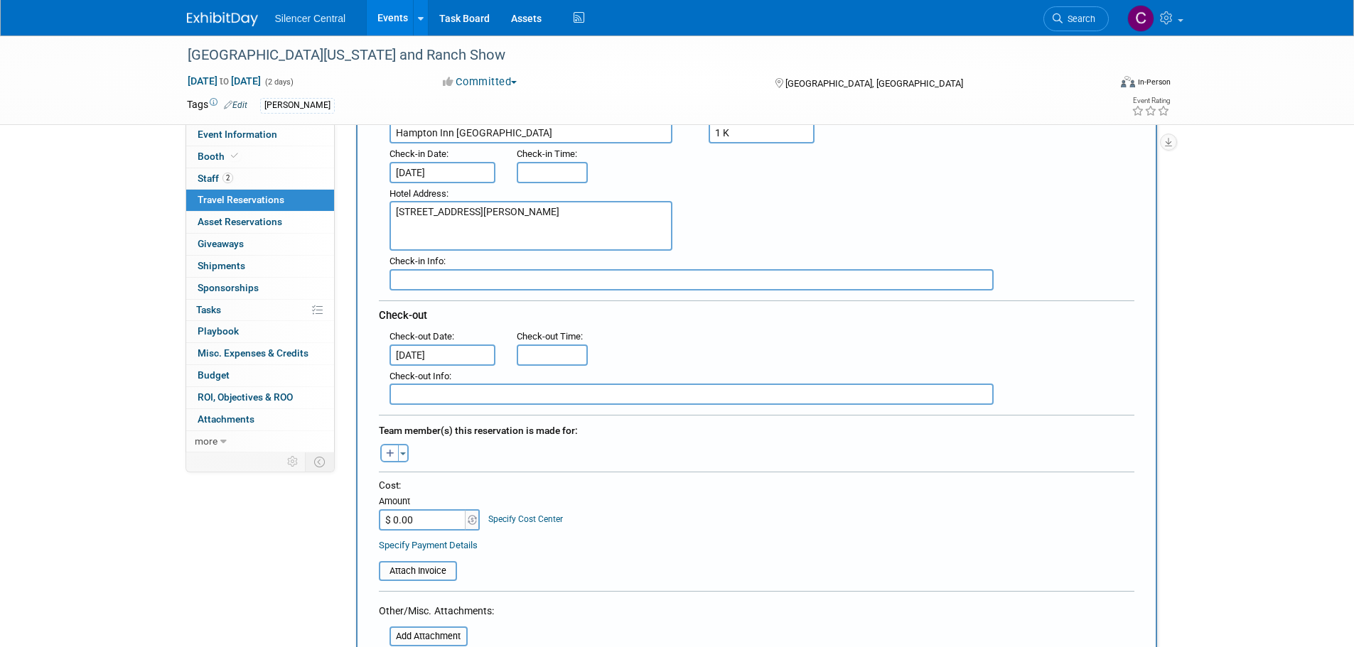
scroll to position [213, 0]
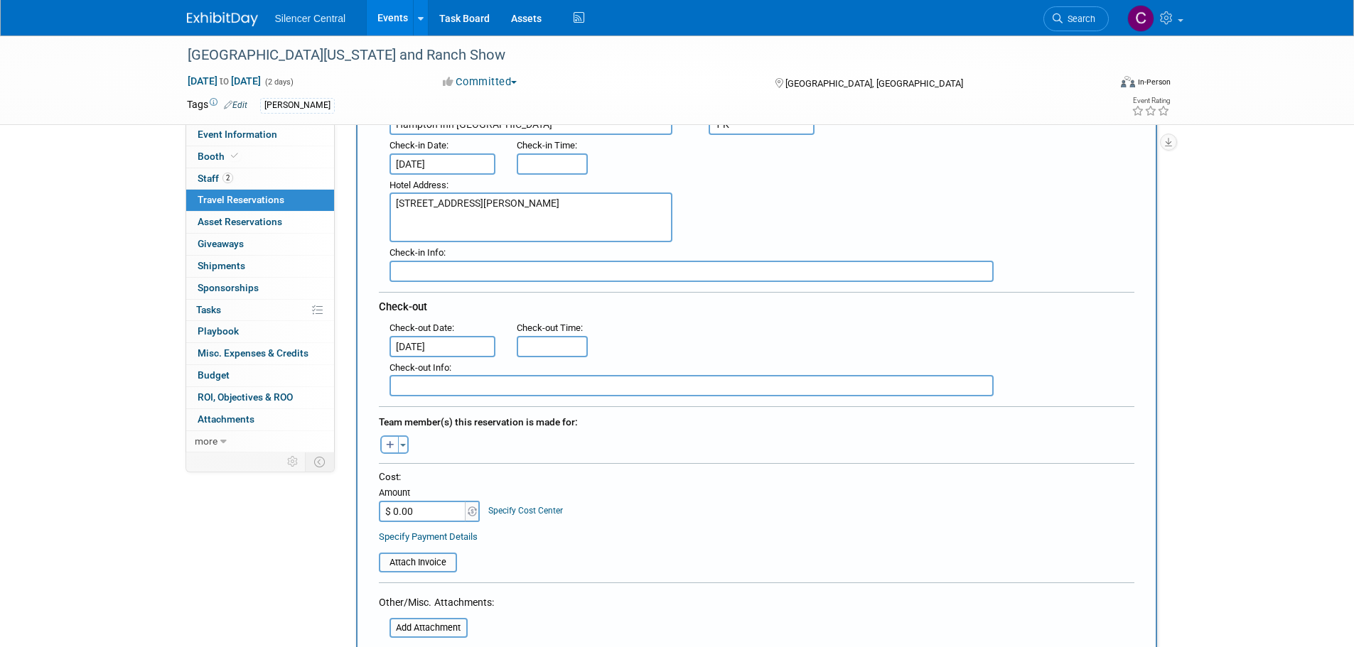
click at [423, 512] on input "$ 0.00" at bounding box center [423, 511] width 89 height 21
type input "$ 262.57"
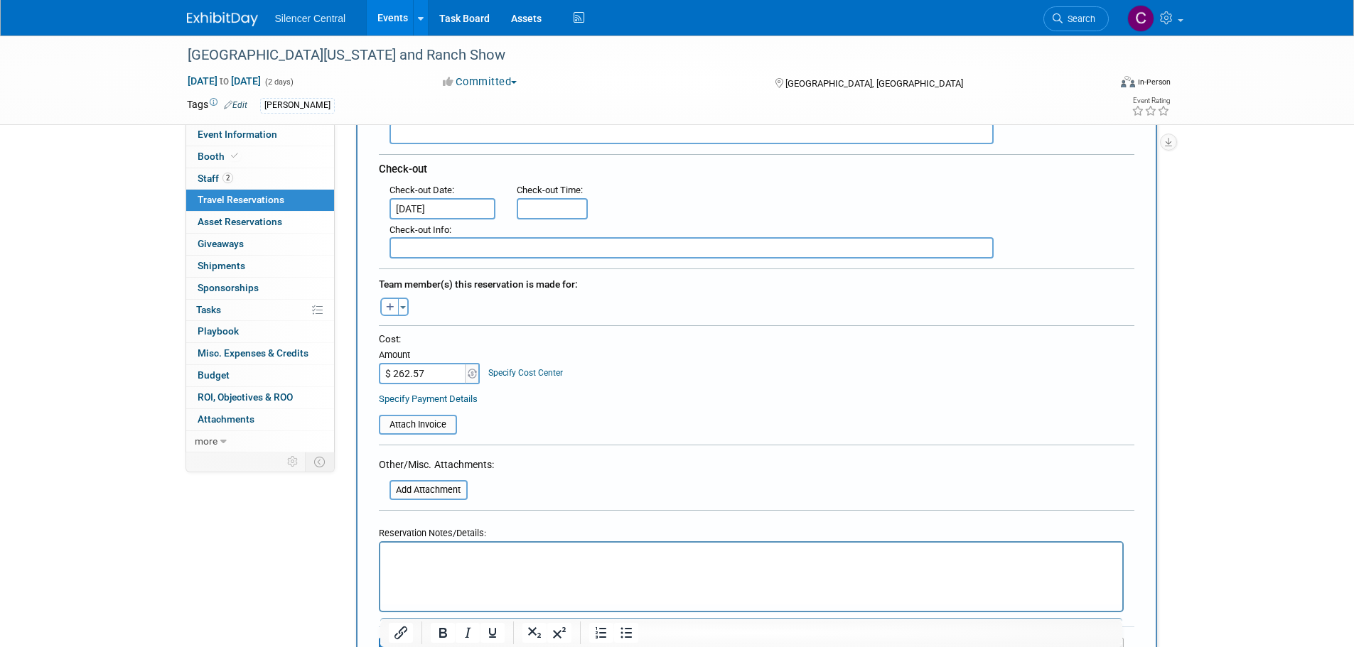
scroll to position [355, 0]
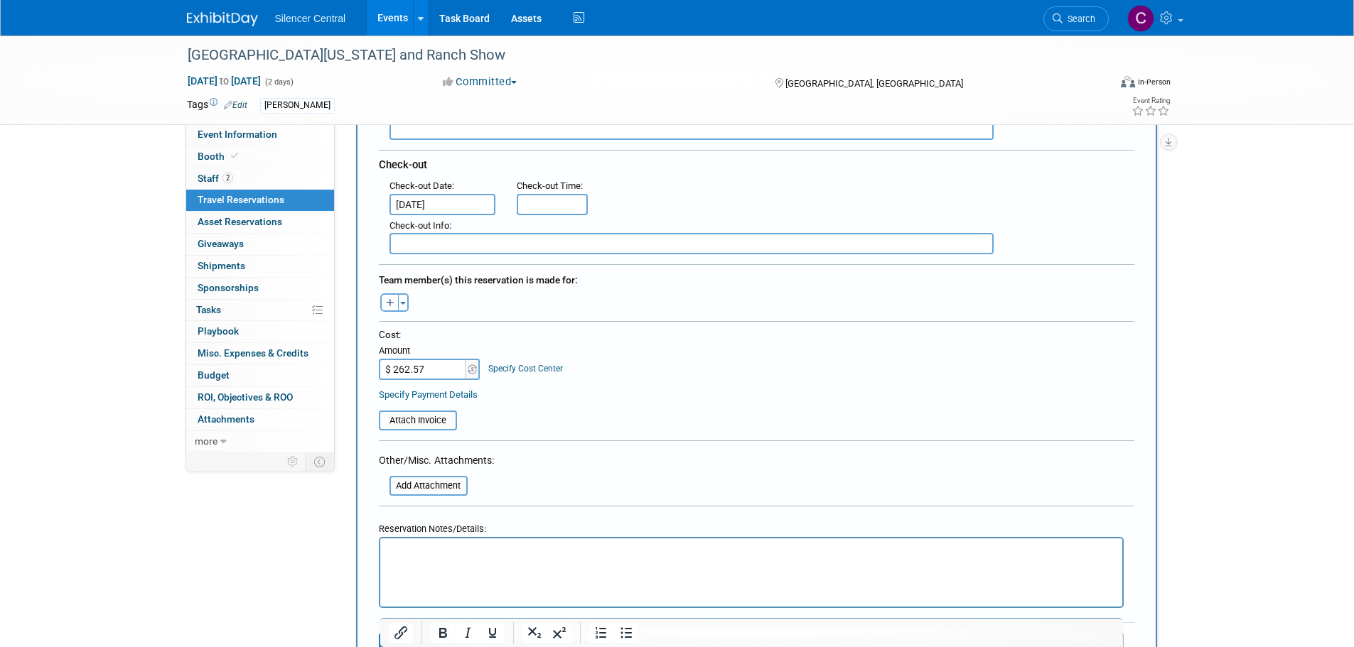
click at [467, 559] on html at bounding box center [750, 549] width 742 height 21
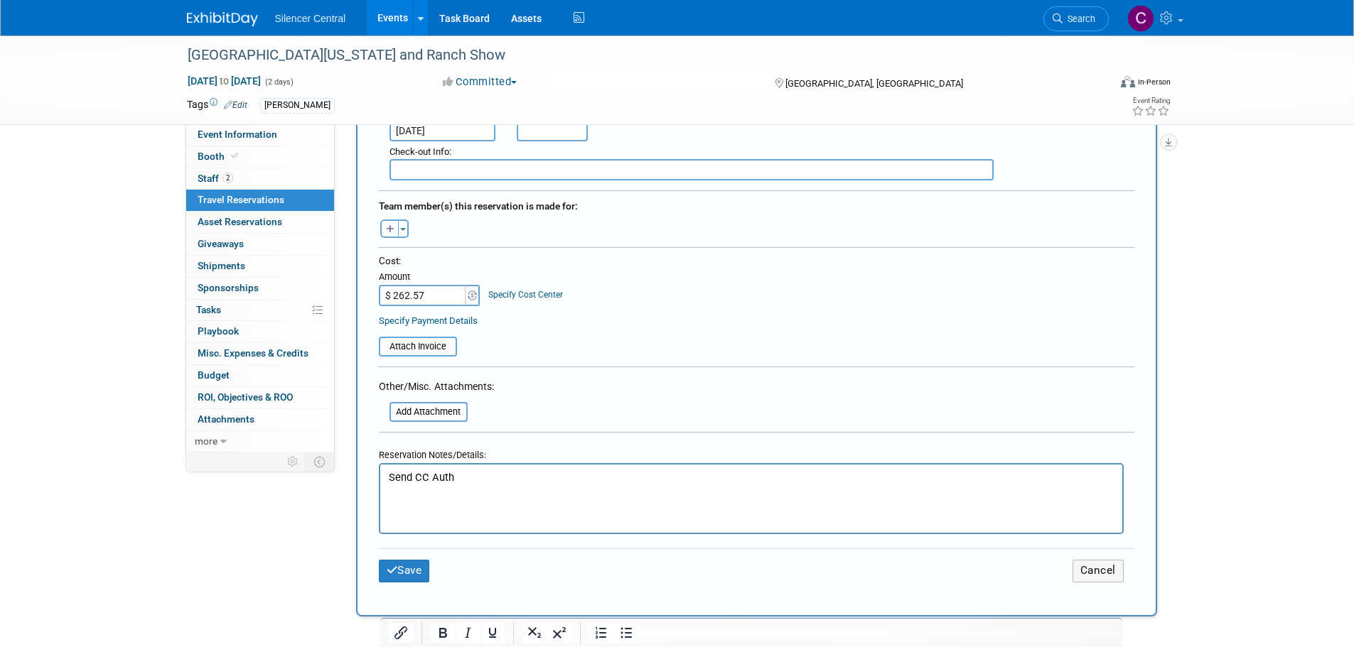
scroll to position [497, 0]
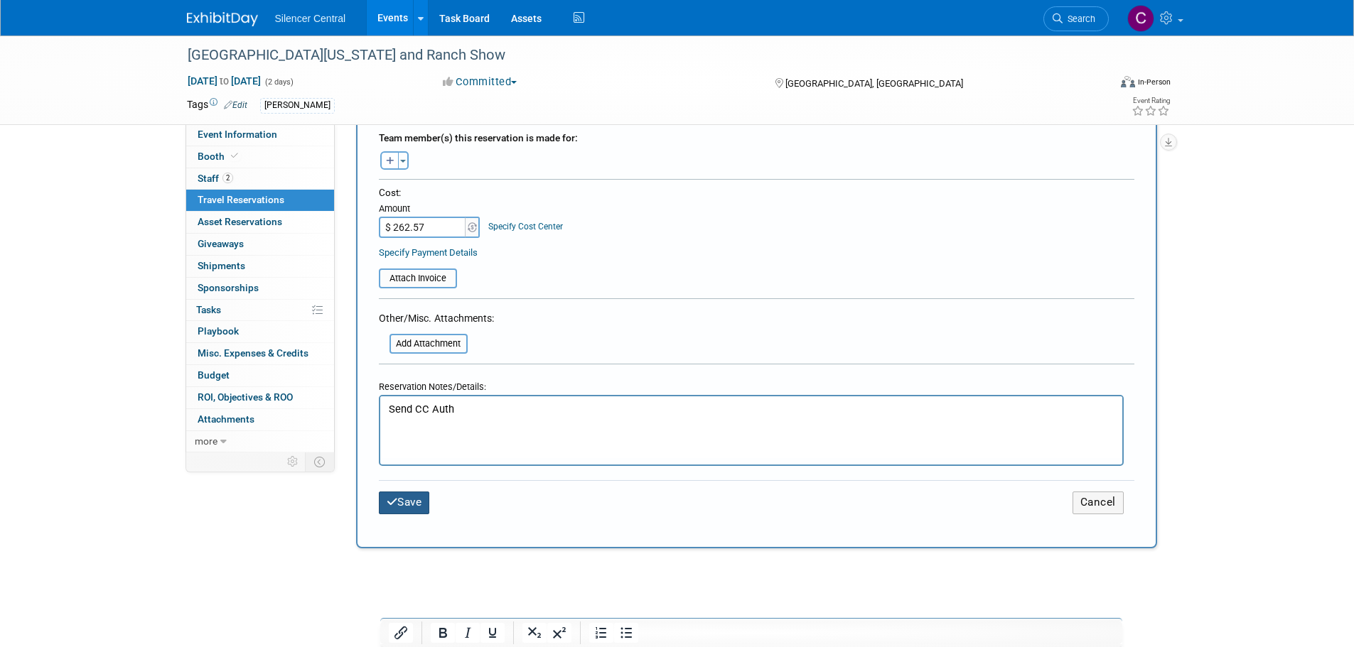
click at [412, 506] on button "Save" at bounding box center [404, 503] width 51 height 22
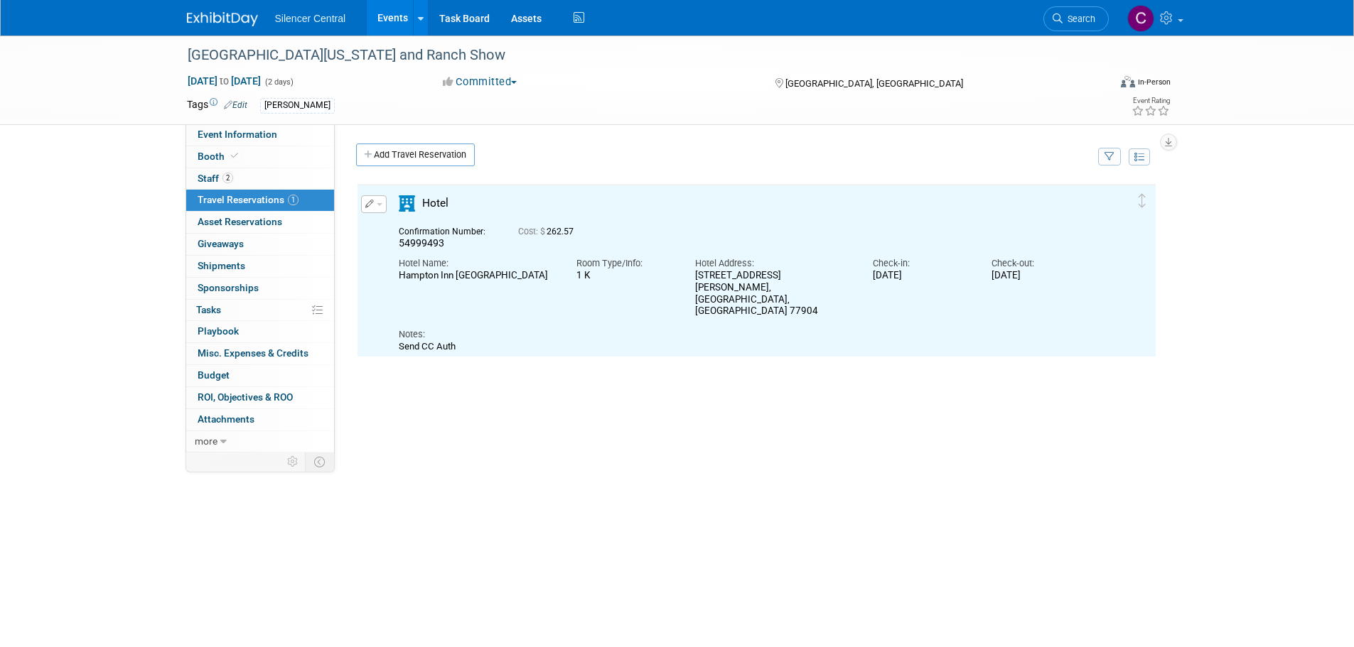
scroll to position [0, 0]
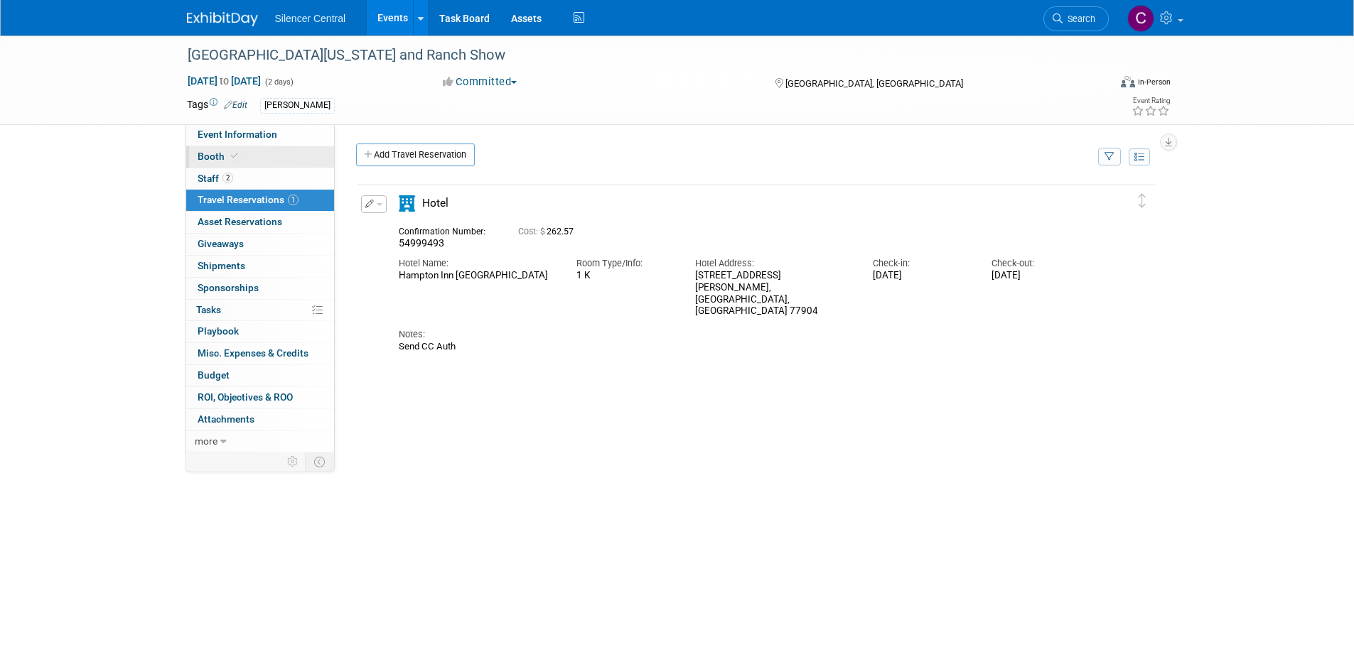
click at [253, 155] on link "Booth" at bounding box center [260, 156] width 148 height 21
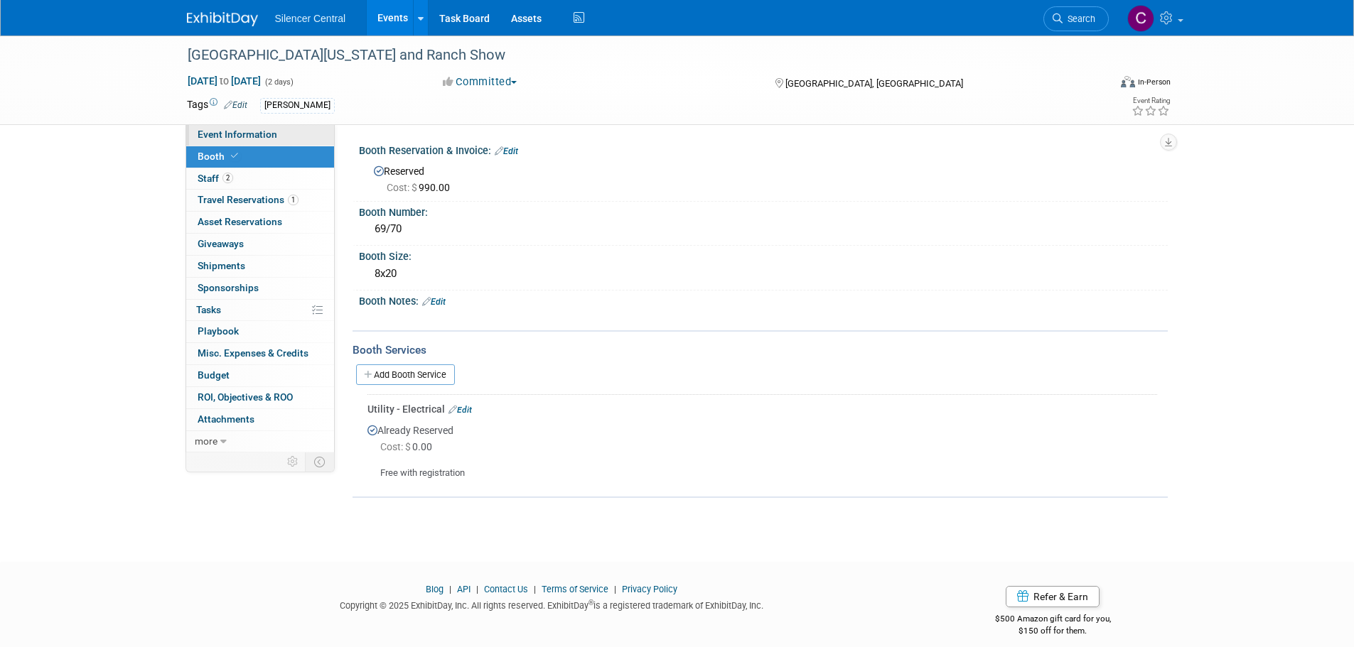
click at [253, 135] on span "Event Information" at bounding box center [238, 134] width 80 height 11
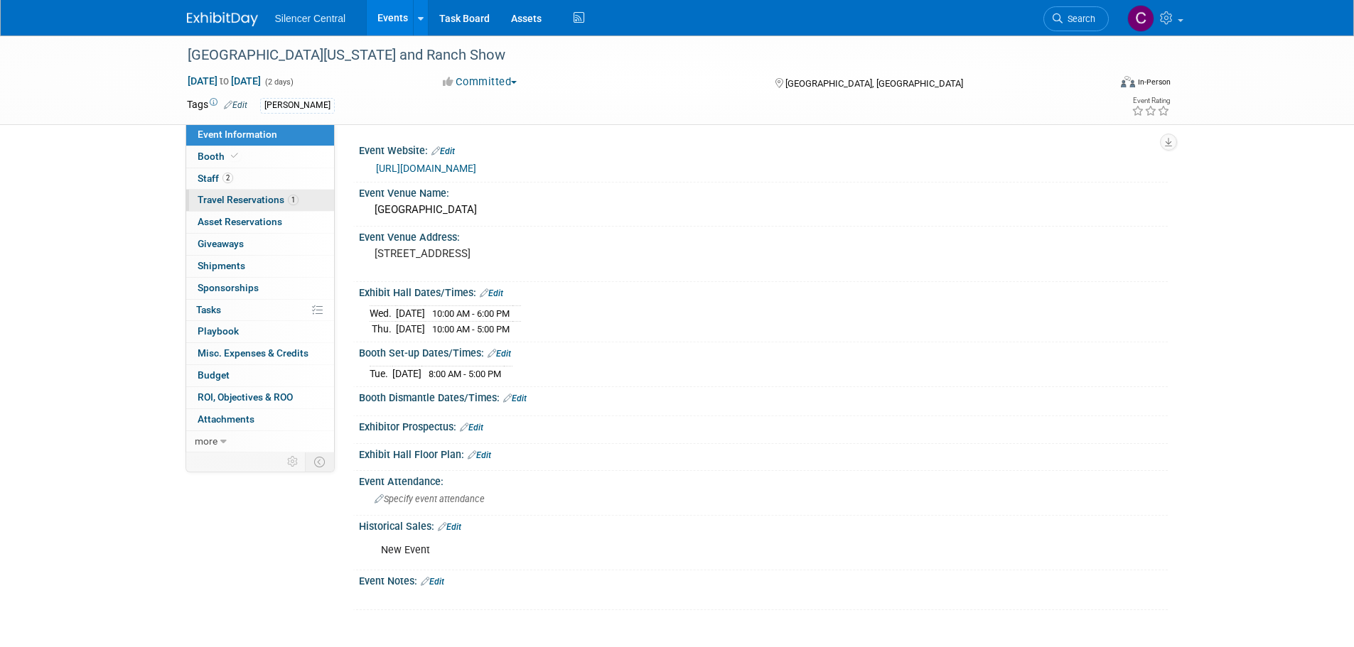
click at [238, 200] on span "Travel Reservations 1" at bounding box center [248, 199] width 101 height 11
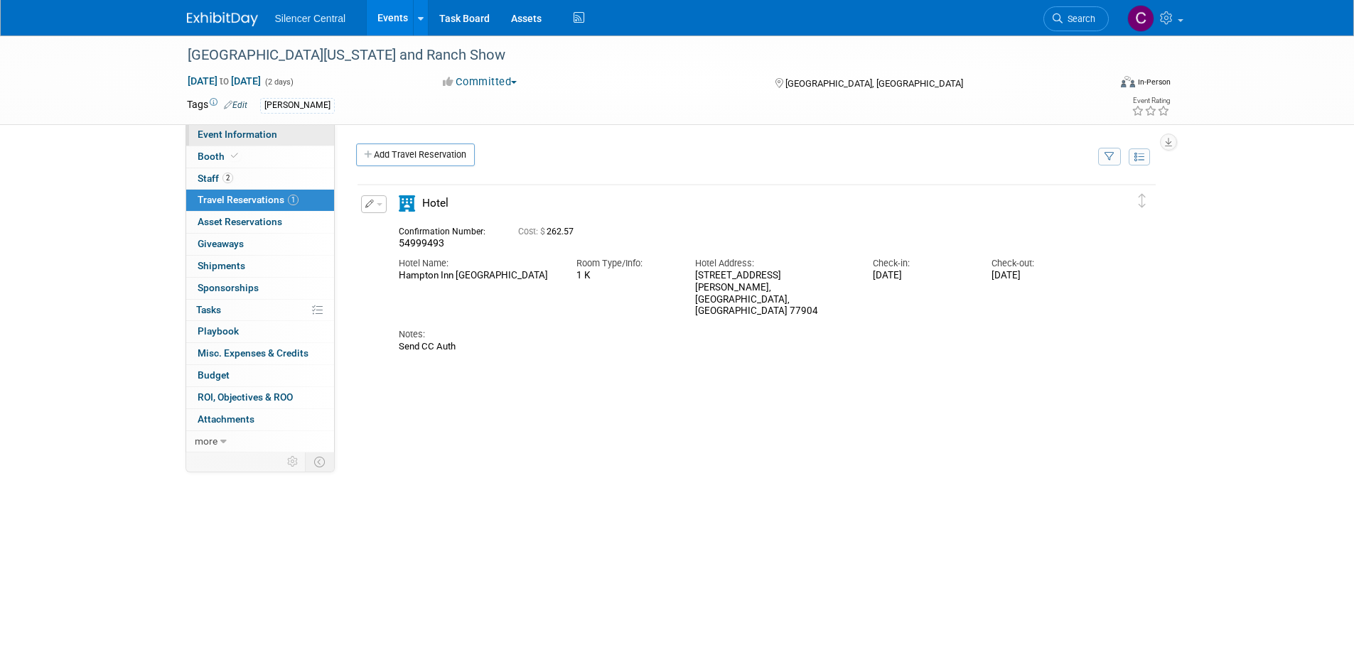
click at [242, 136] on span "Event Information" at bounding box center [238, 134] width 80 height 11
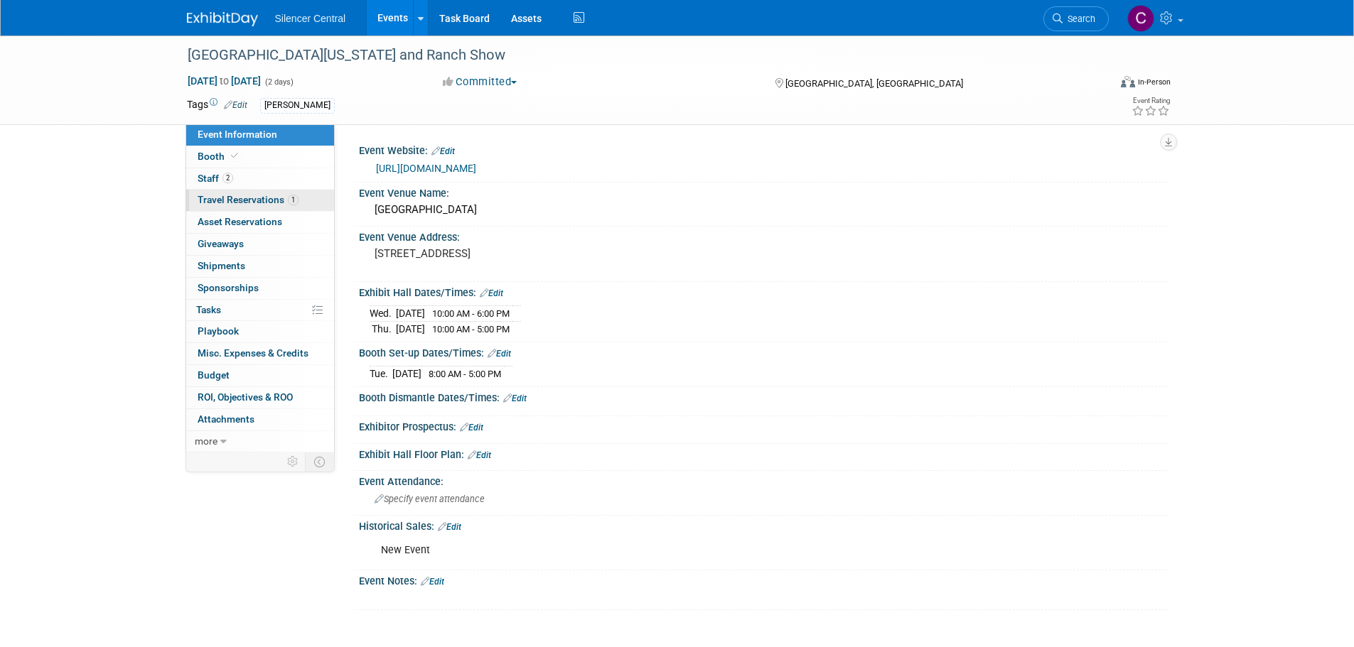
click at [244, 203] on span "Travel Reservations 1" at bounding box center [248, 199] width 101 height 11
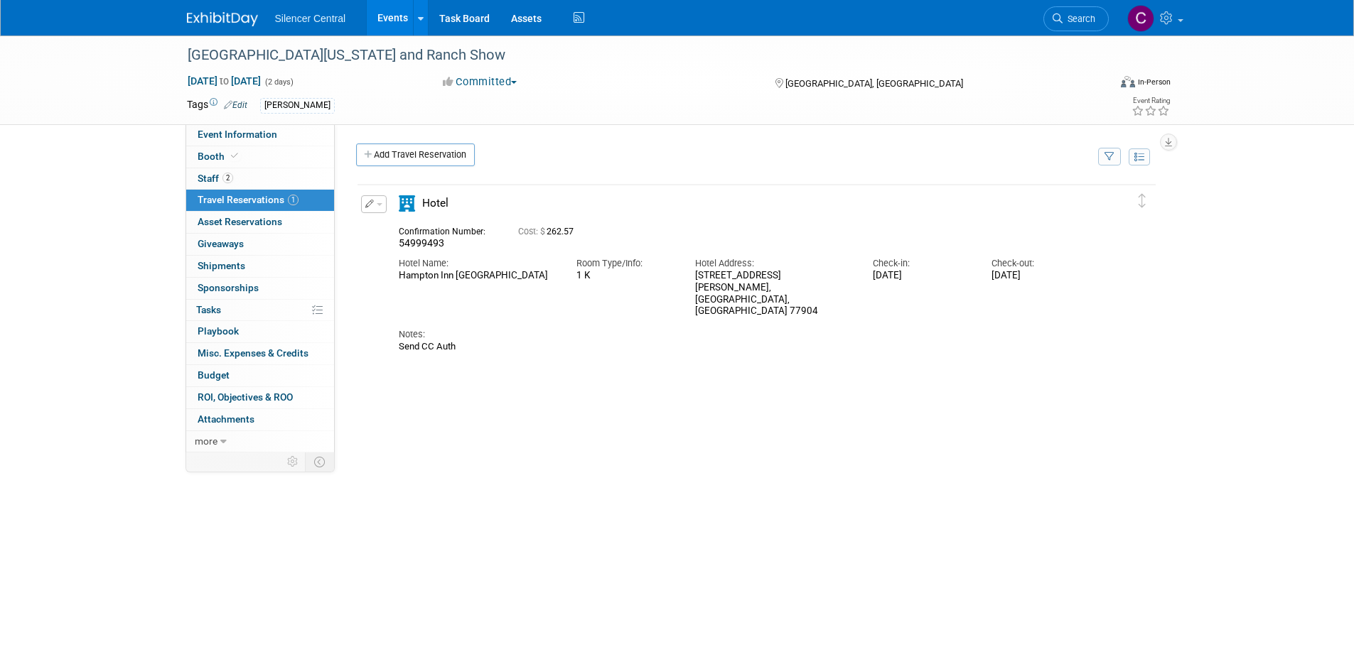
click at [374, 207] on button "button" at bounding box center [374, 204] width 26 height 18
click at [425, 227] on button "Edit Reservation" at bounding box center [422, 229] width 120 height 21
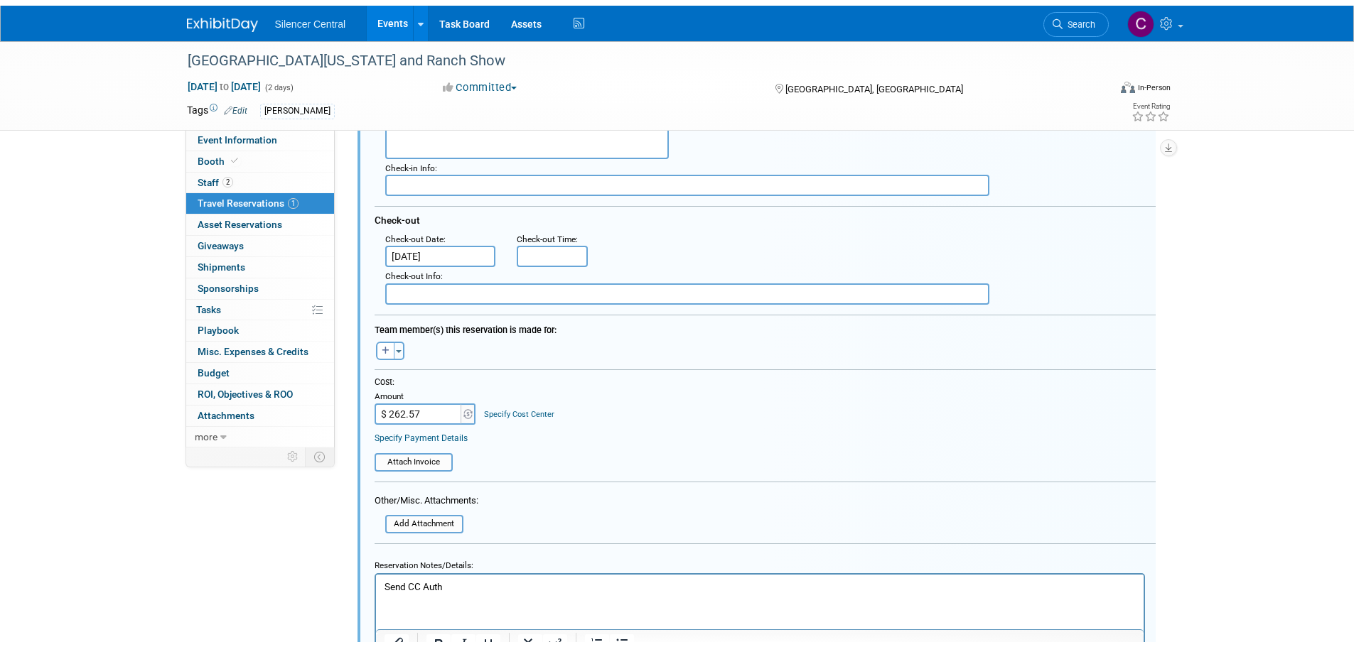
scroll to position [520, 0]
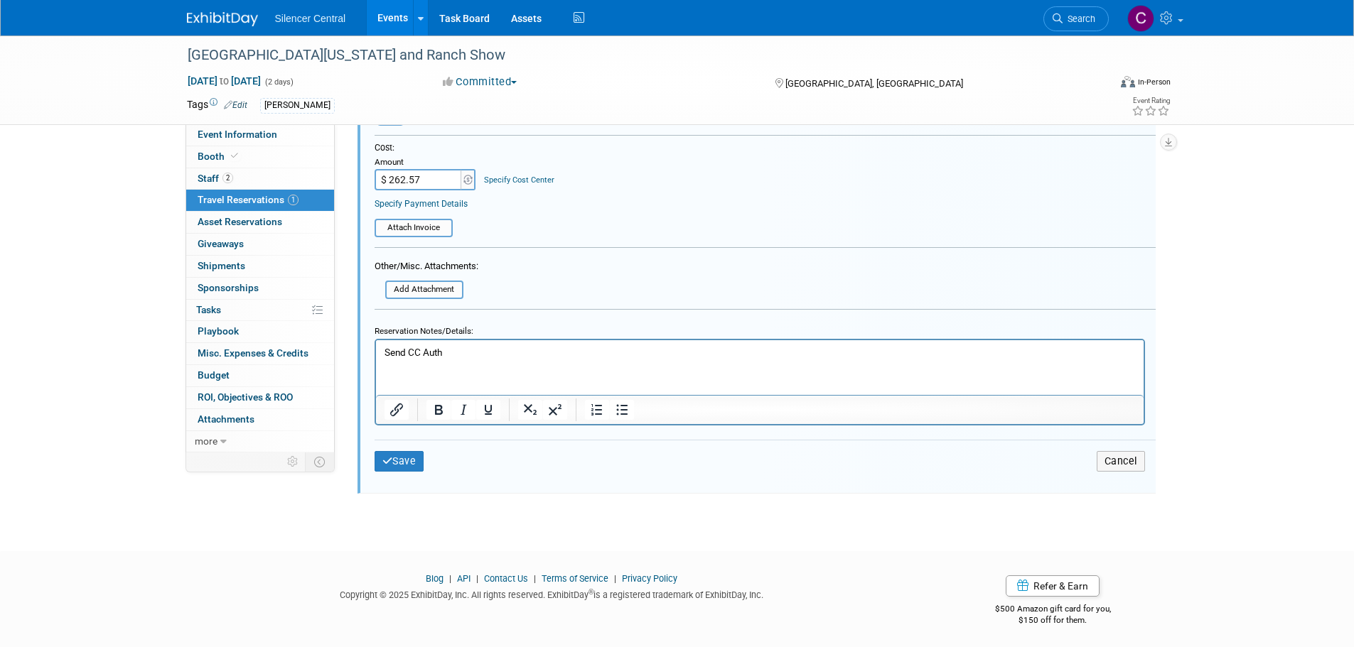
click at [424, 359] on html "Send CC Auth" at bounding box center [758, 349] width 767 height 19
click at [457, 355] on p "Send CC Auth" at bounding box center [759, 352] width 751 height 14
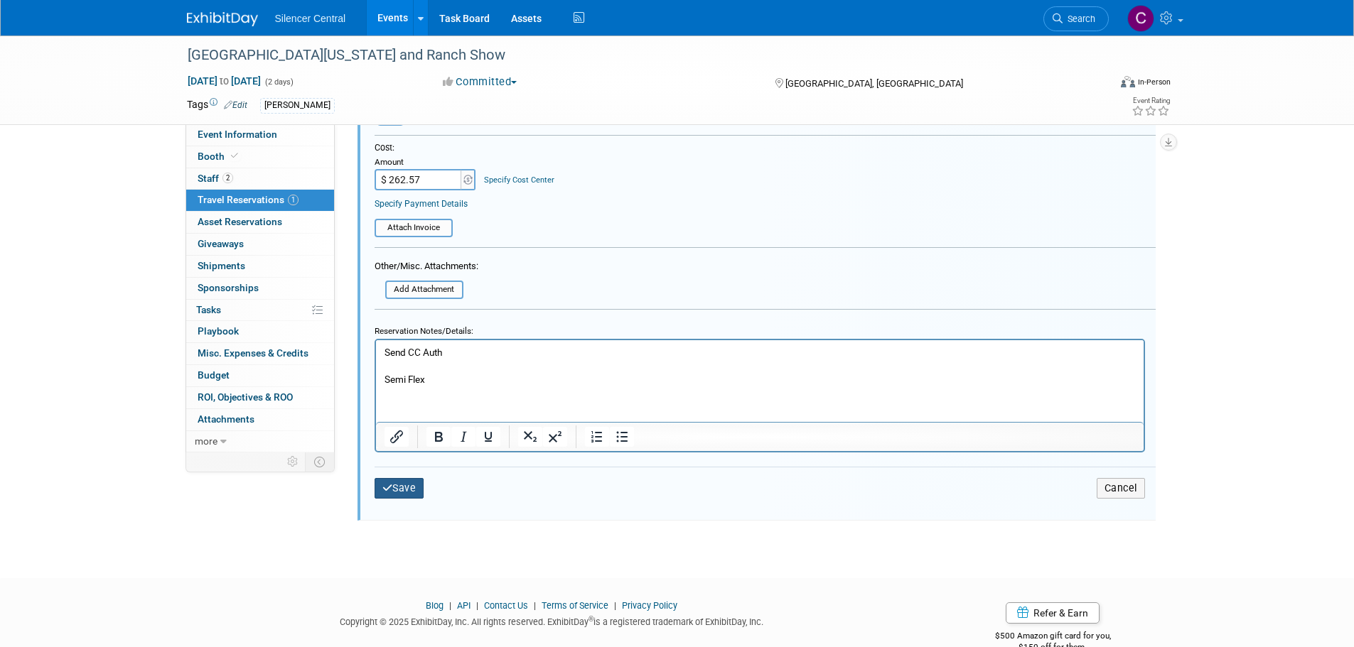
click at [382, 489] on icon "submit" at bounding box center [387, 488] width 11 height 10
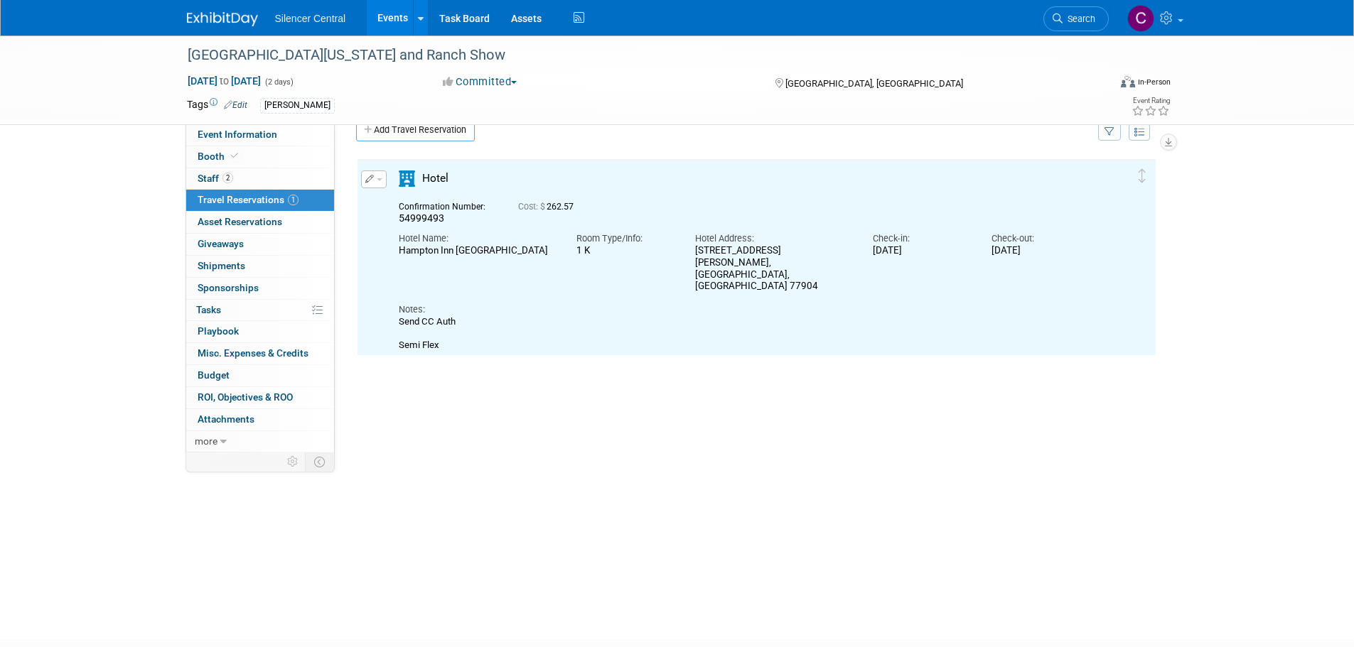
scroll to position [0, 0]
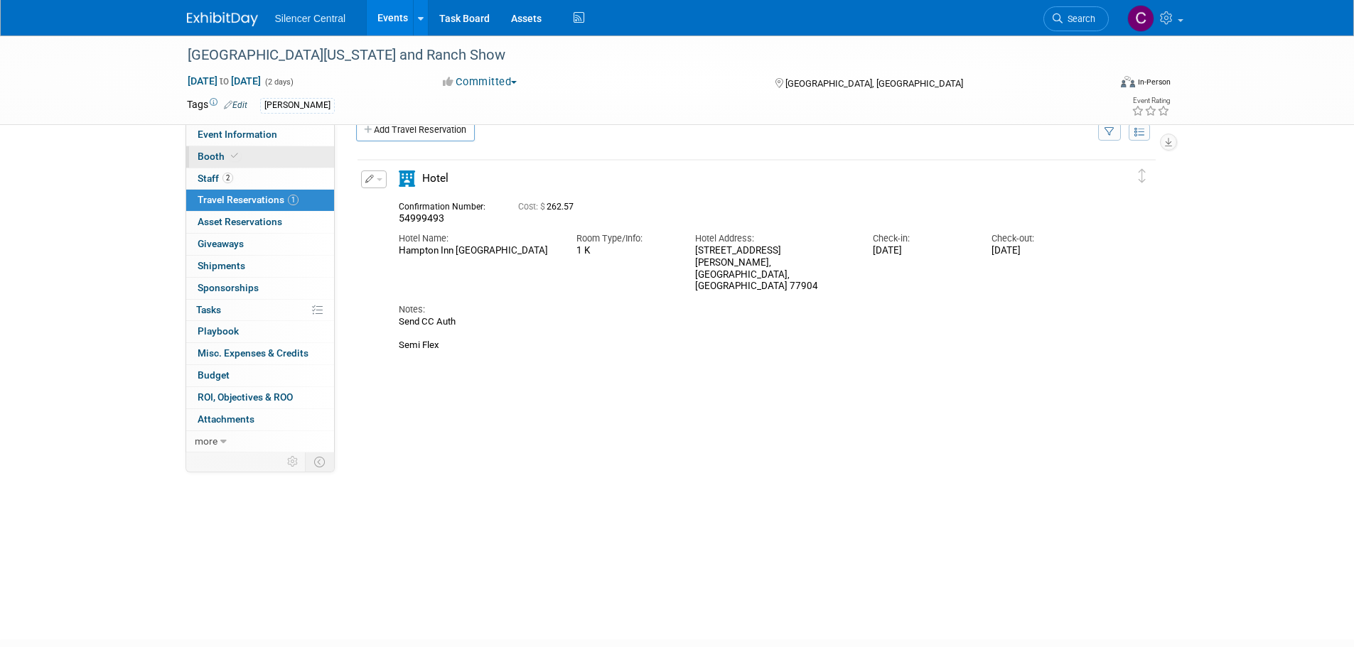
click at [268, 156] on link "Booth" at bounding box center [260, 156] width 148 height 21
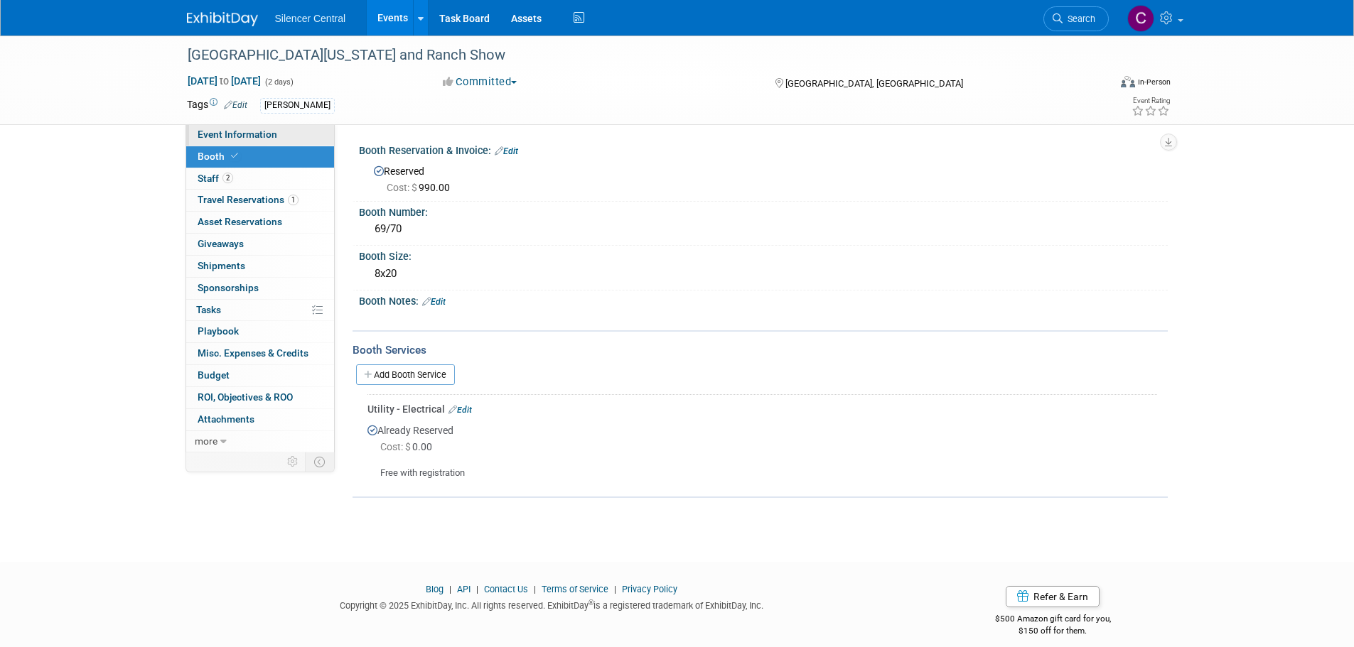
click at [270, 140] on link "Event Information" at bounding box center [260, 134] width 148 height 21
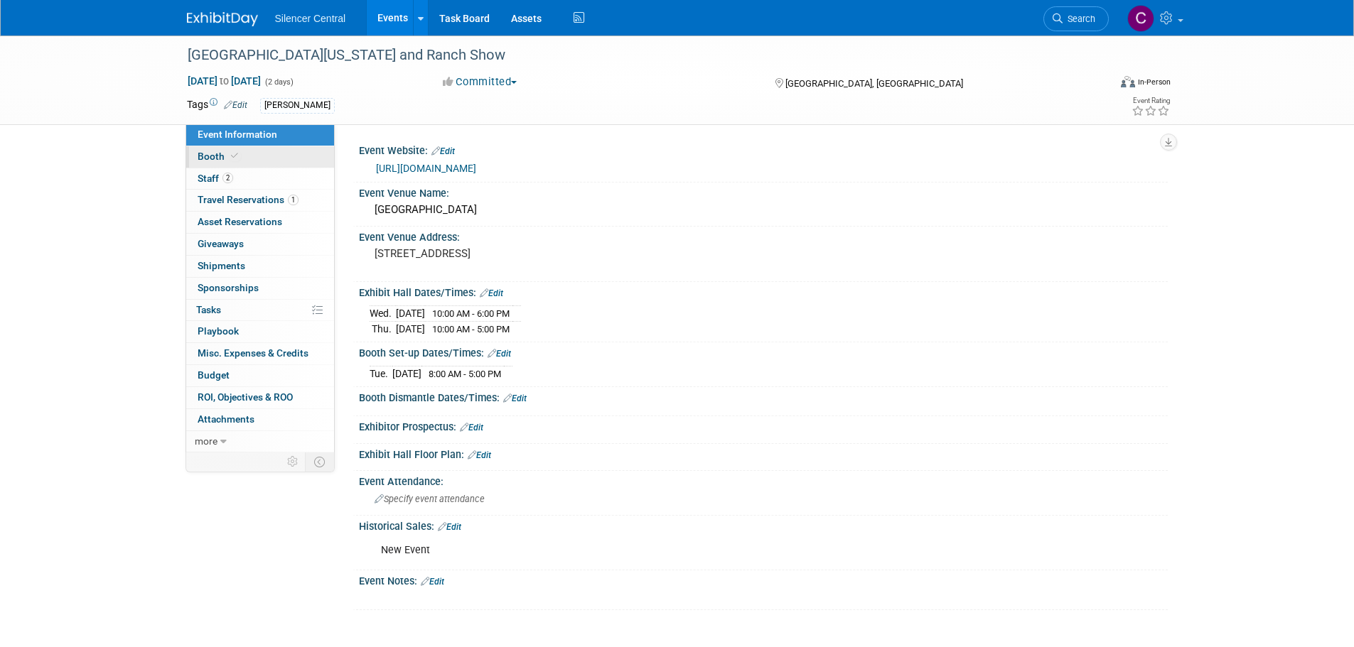
click at [249, 161] on link "Booth" at bounding box center [260, 156] width 148 height 21
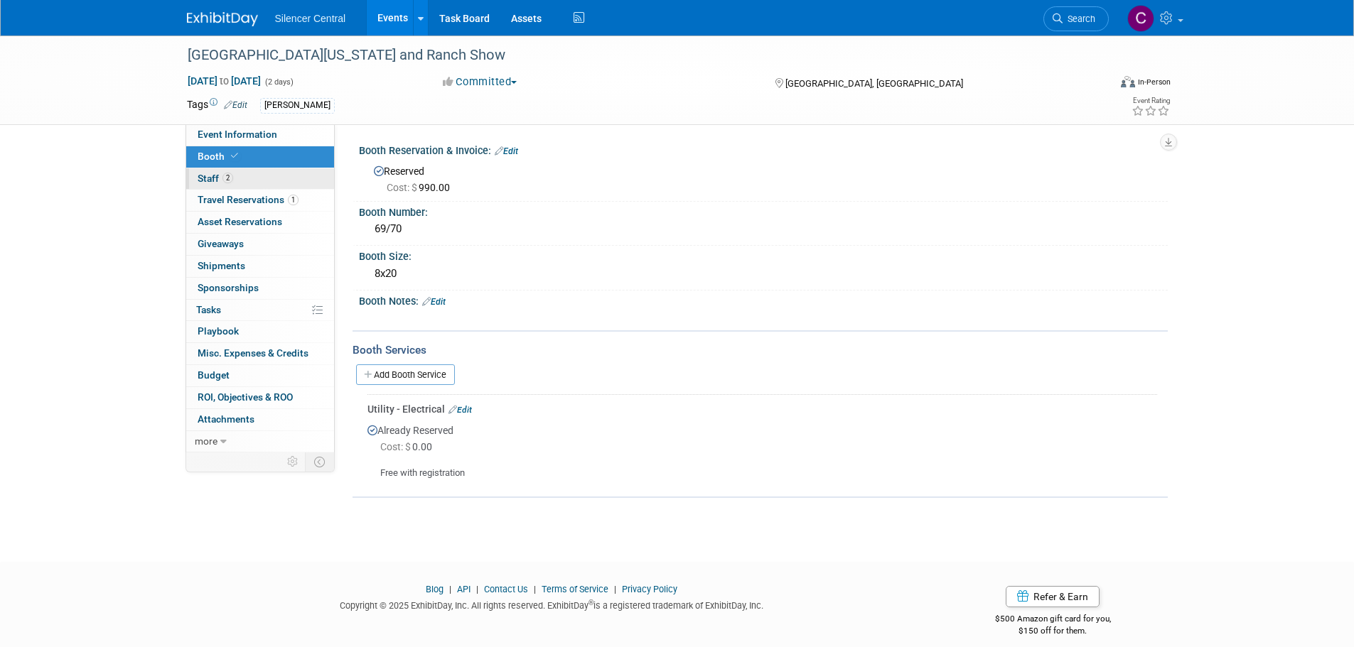
click at [257, 178] on link "2 Staff 2" at bounding box center [260, 178] width 148 height 21
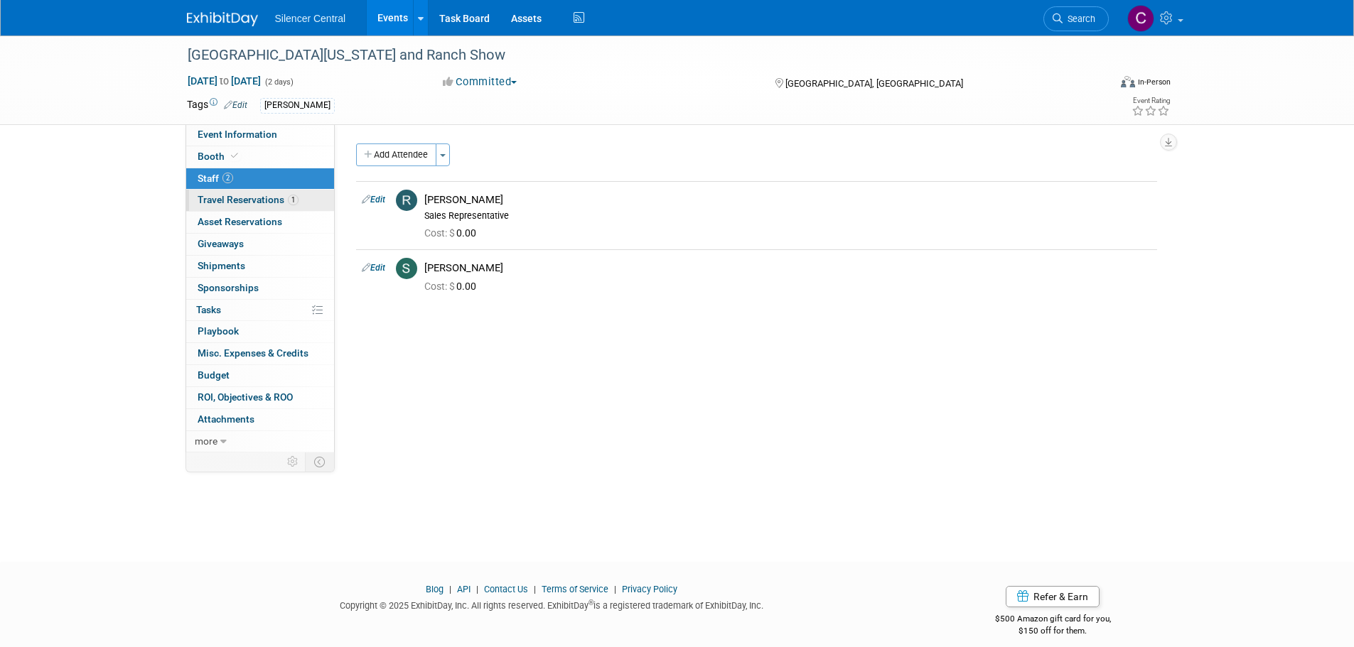
click at [234, 198] on span "Travel Reservations 1" at bounding box center [248, 199] width 101 height 11
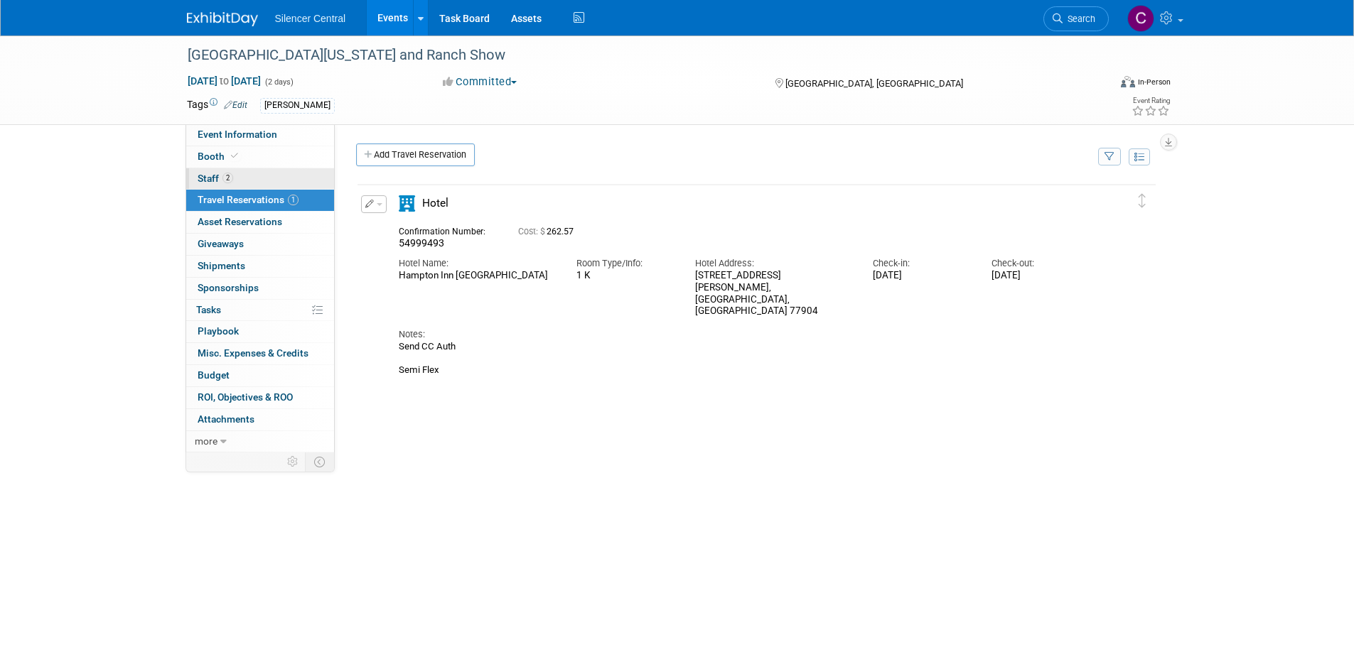
click at [250, 177] on link "2 Staff 2" at bounding box center [260, 178] width 148 height 21
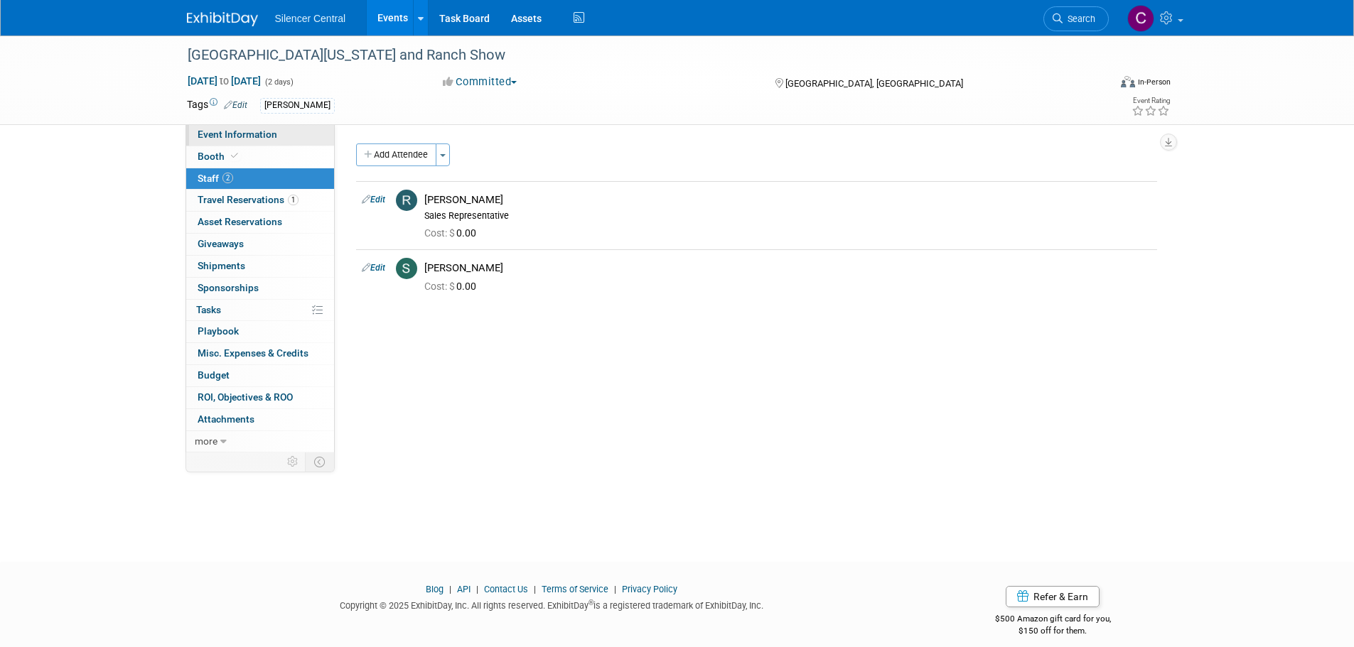
click at [263, 134] on span "Event Information" at bounding box center [238, 134] width 80 height 11
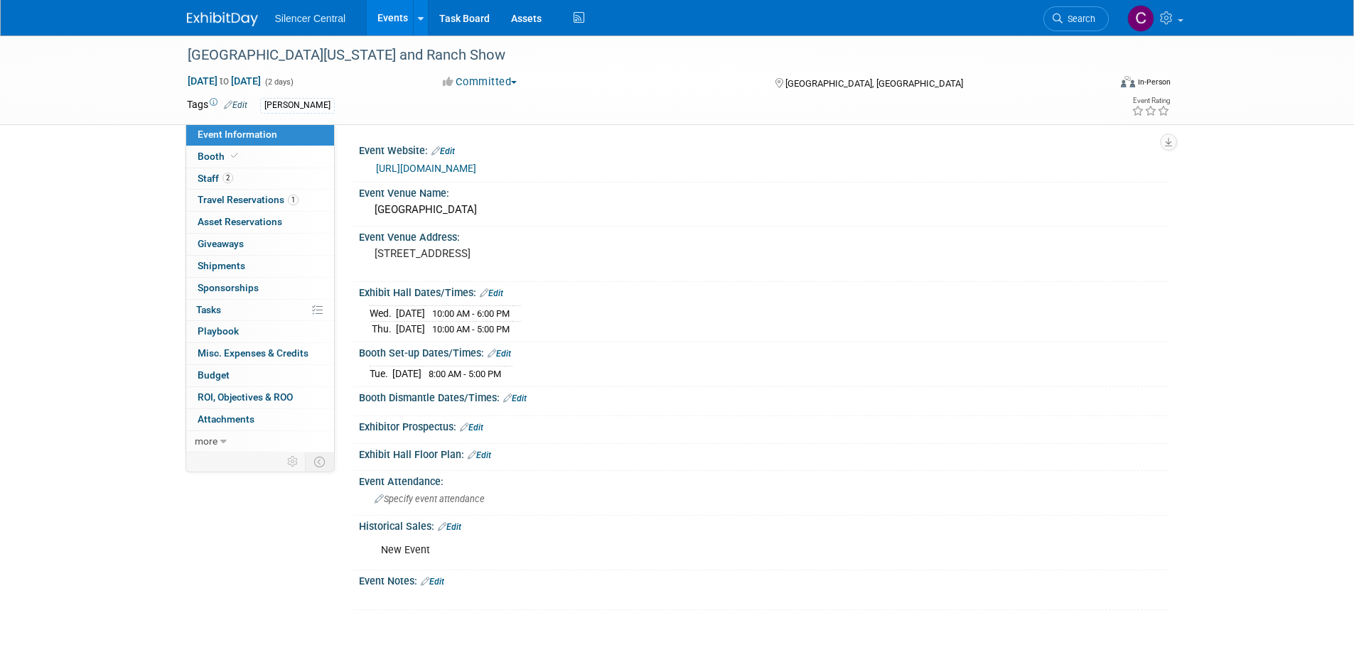
click at [234, 16] on img at bounding box center [222, 19] width 71 height 14
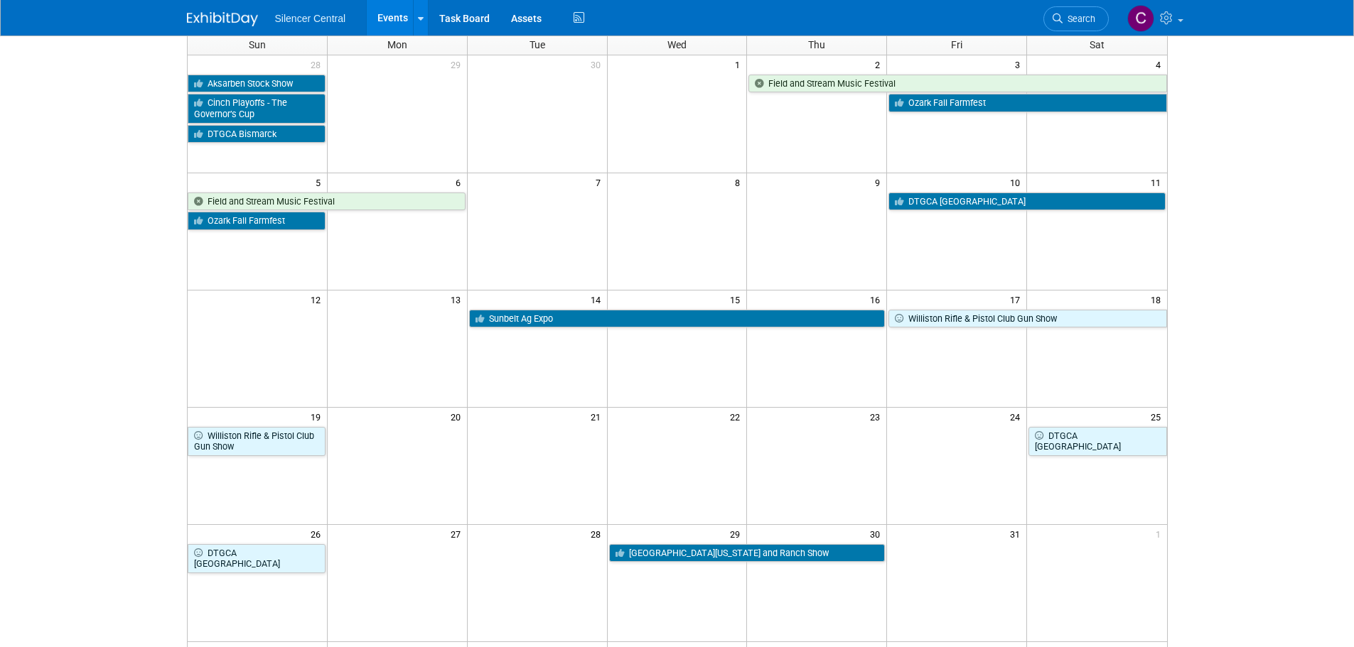
scroll to position [370, 0]
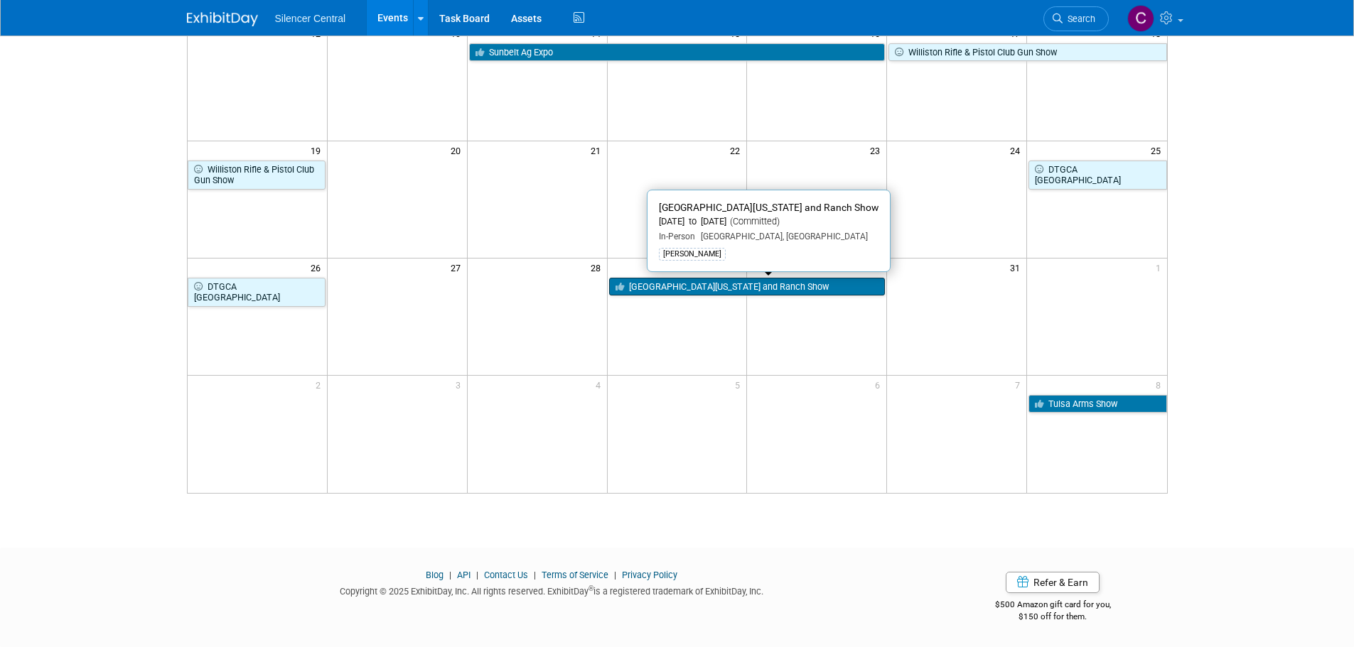
click at [733, 293] on link "[GEOGRAPHIC_DATA][US_STATE] and Ranch Show" at bounding box center [747, 287] width 276 height 18
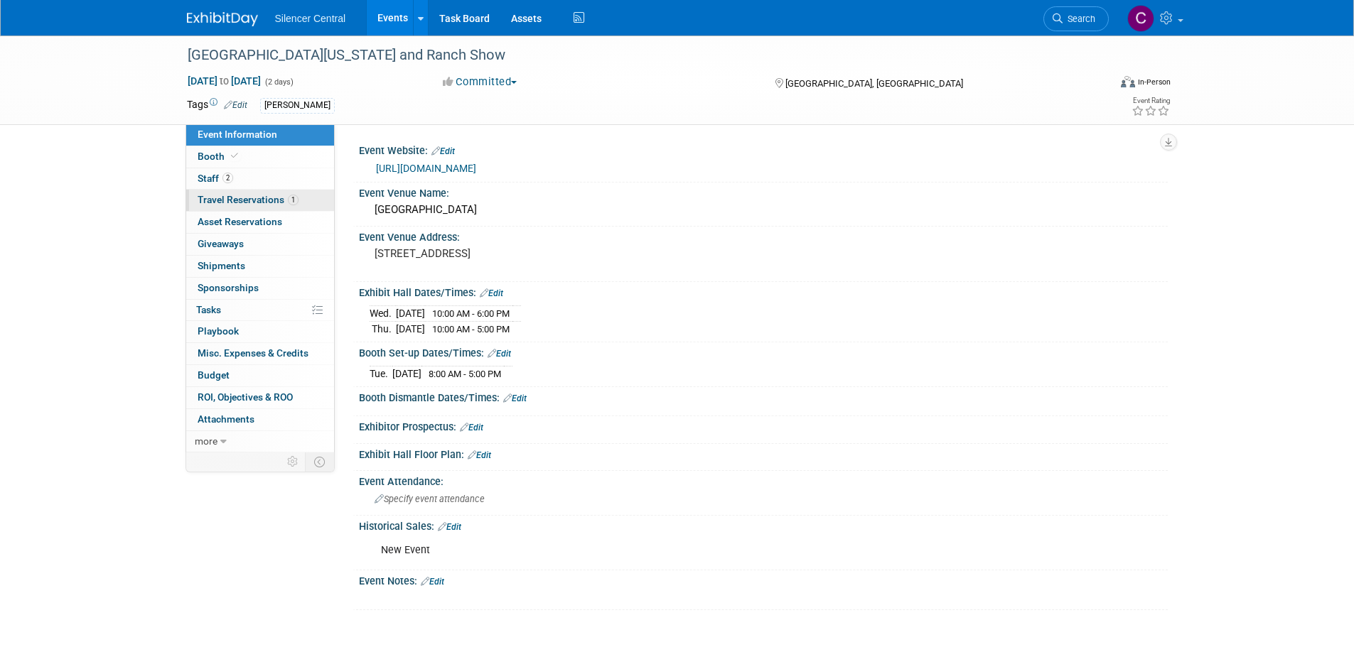
click at [227, 204] on span "Travel Reservations 1" at bounding box center [248, 199] width 101 height 11
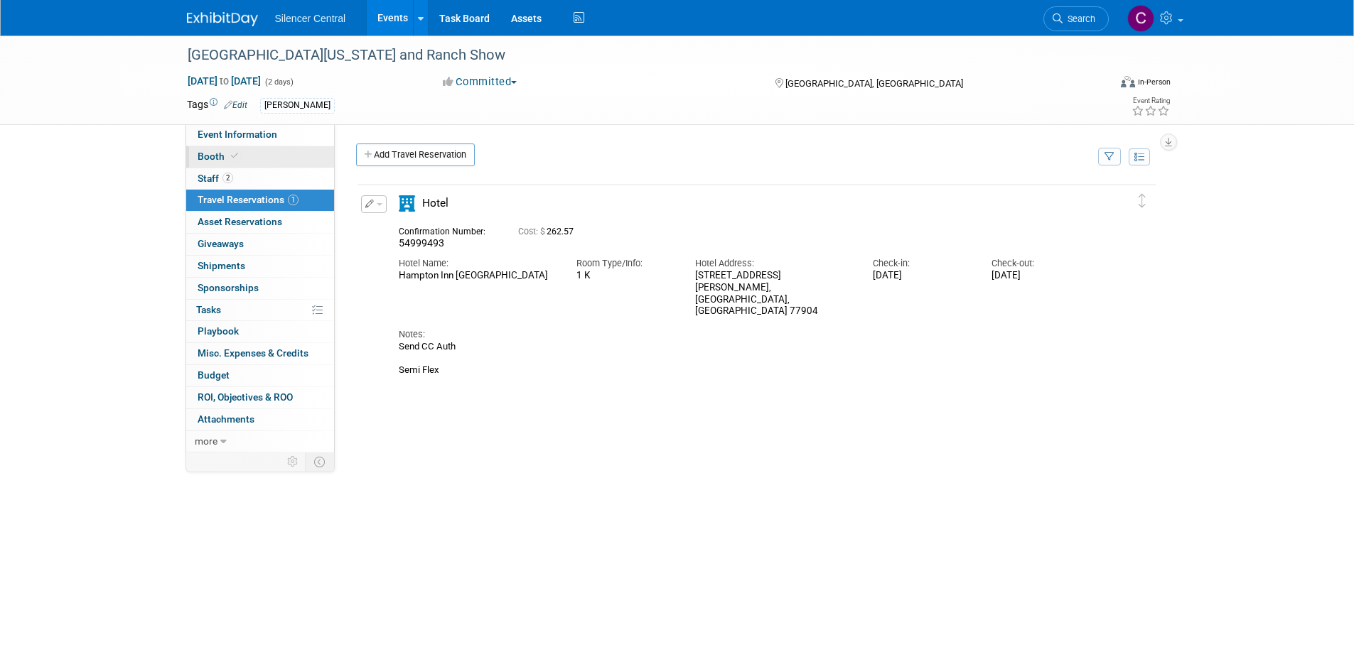
click at [254, 157] on link "Booth" at bounding box center [260, 156] width 148 height 21
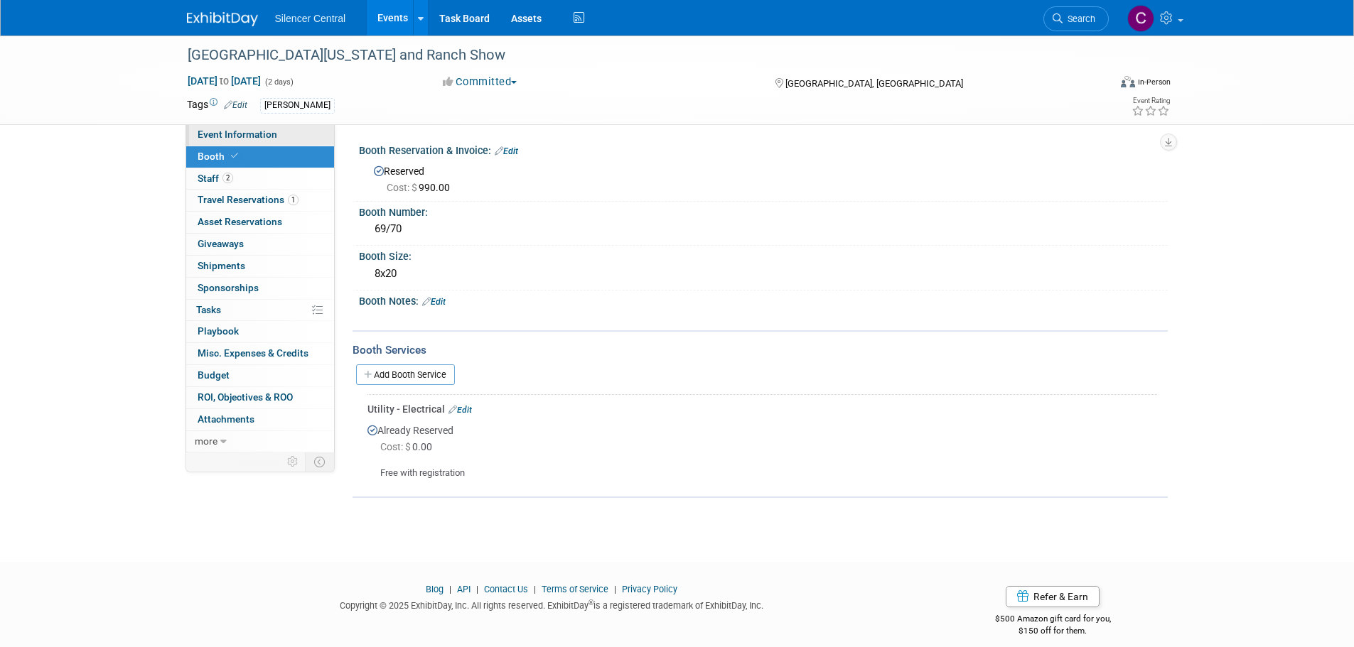
click at [261, 141] on link "Event Information" at bounding box center [260, 134] width 148 height 21
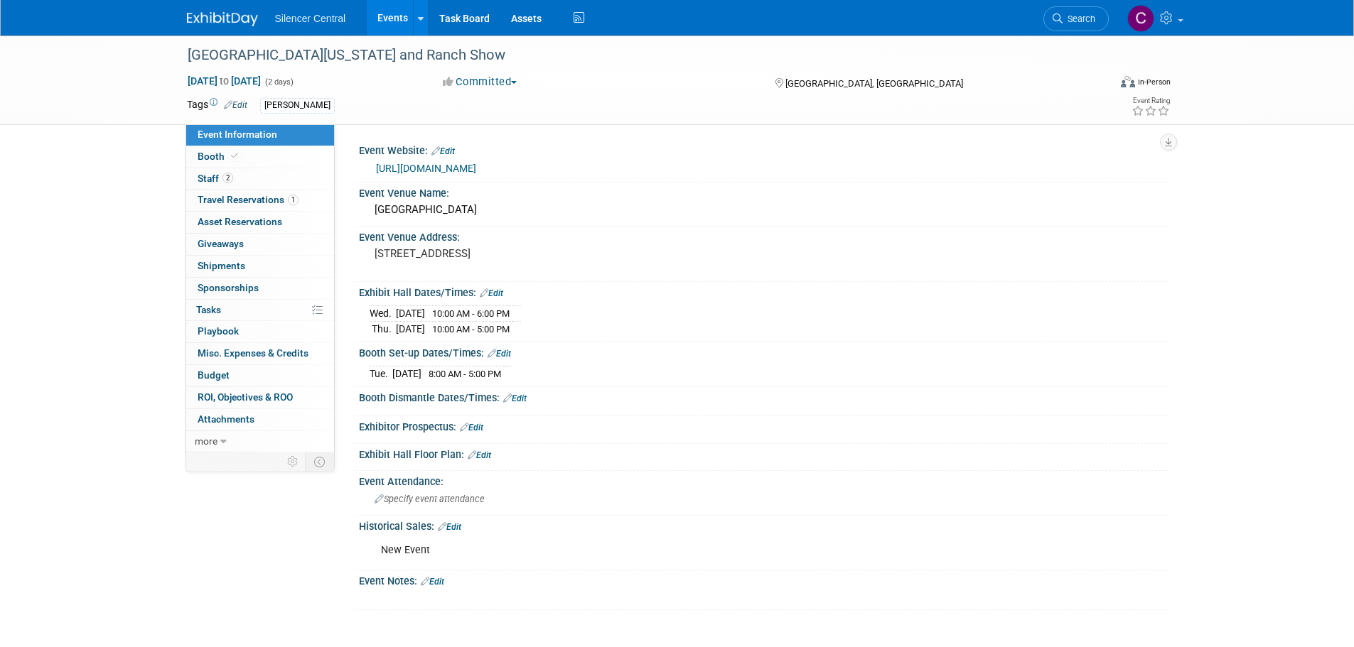
click at [215, 16] on img at bounding box center [222, 19] width 71 height 14
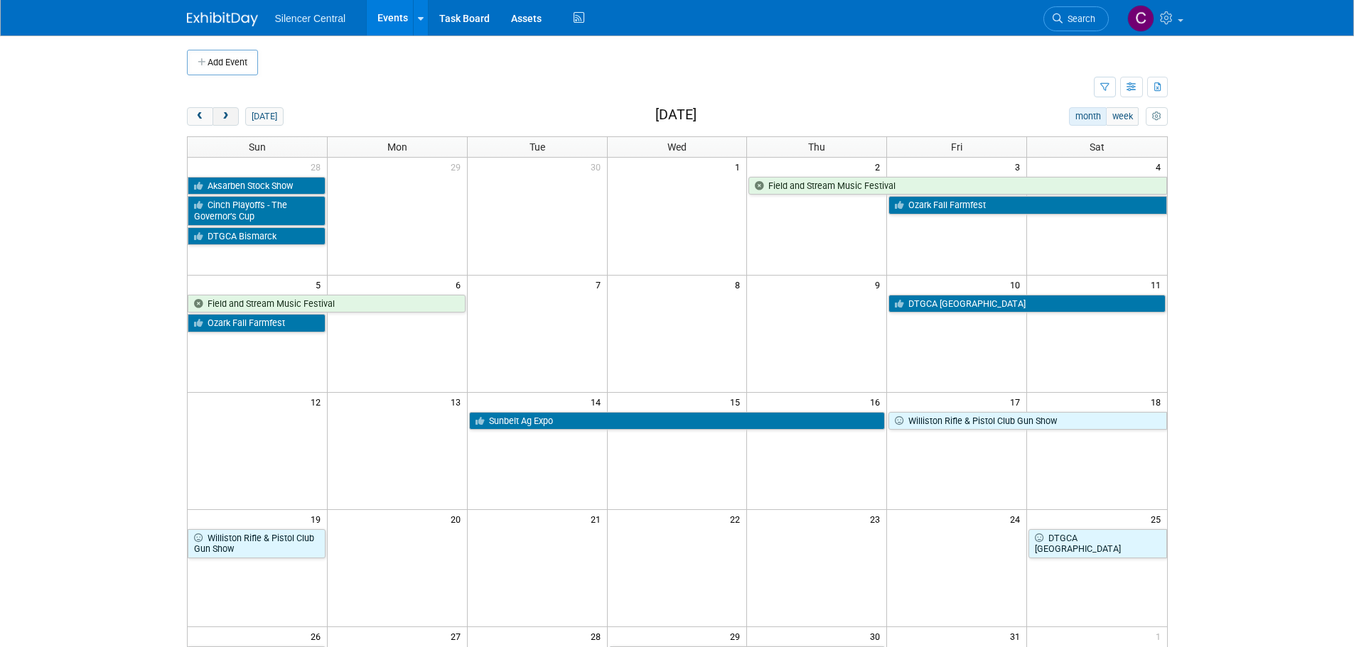
click at [234, 119] on button "next" at bounding box center [225, 116] width 26 height 18
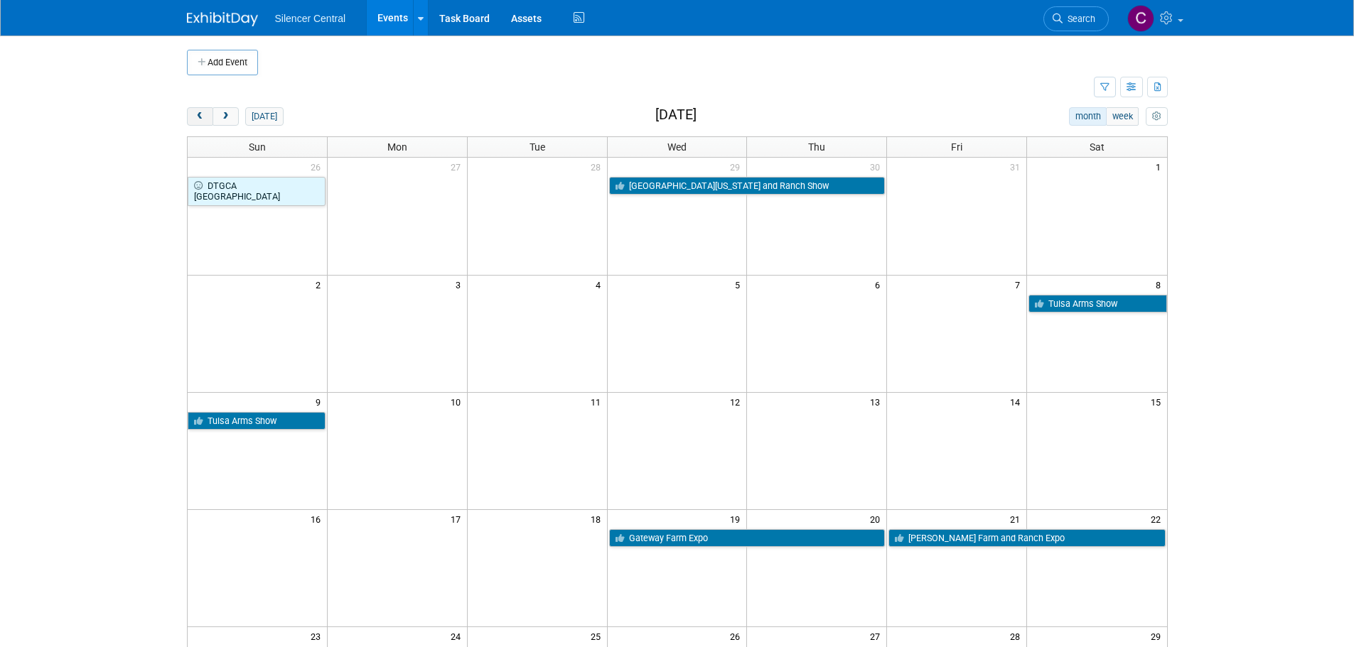
click at [197, 119] on span "prev" at bounding box center [200, 116] width 11 height 9
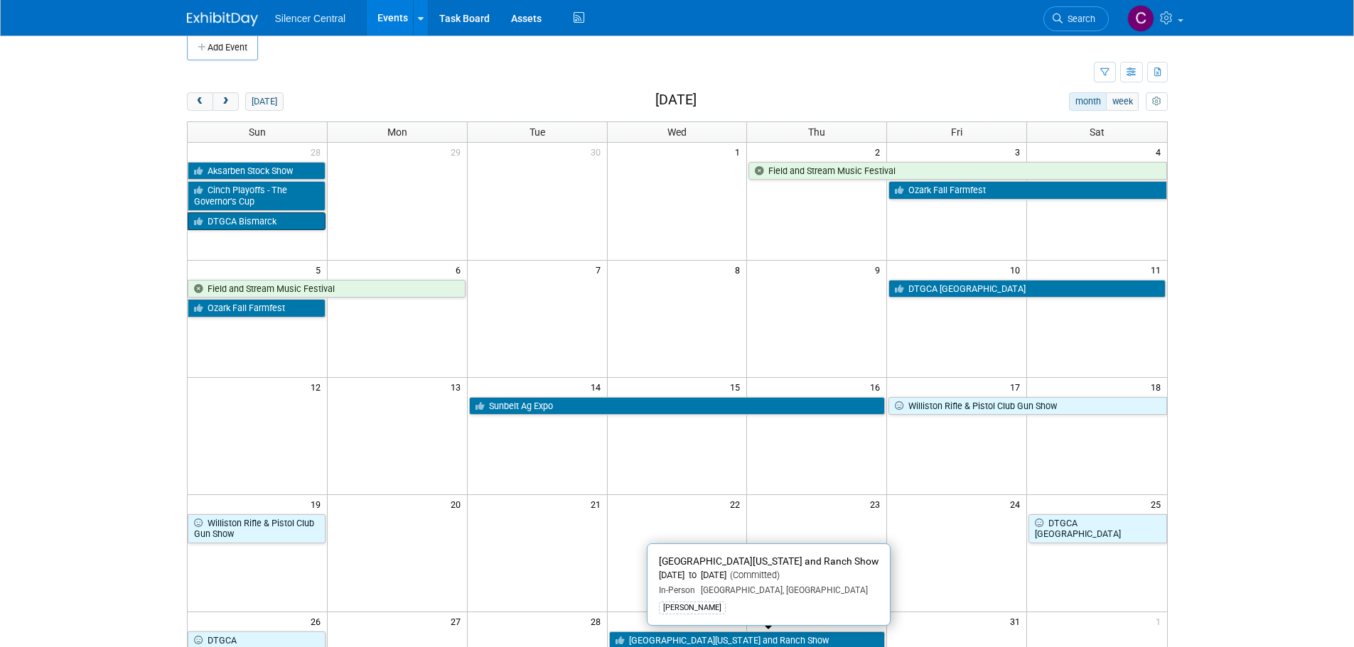
scroll to position [14, 0]
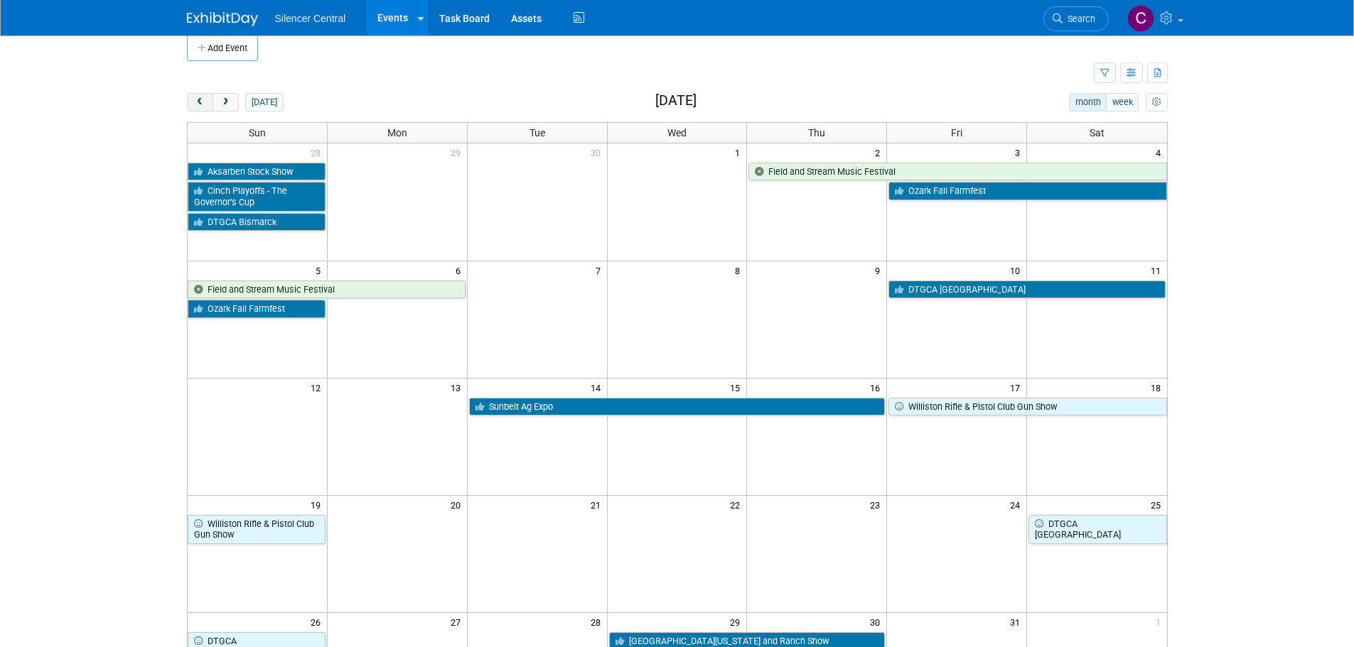
click at [188, 99] on button "prev" at bounding box center [200, 102] width 26 height 18
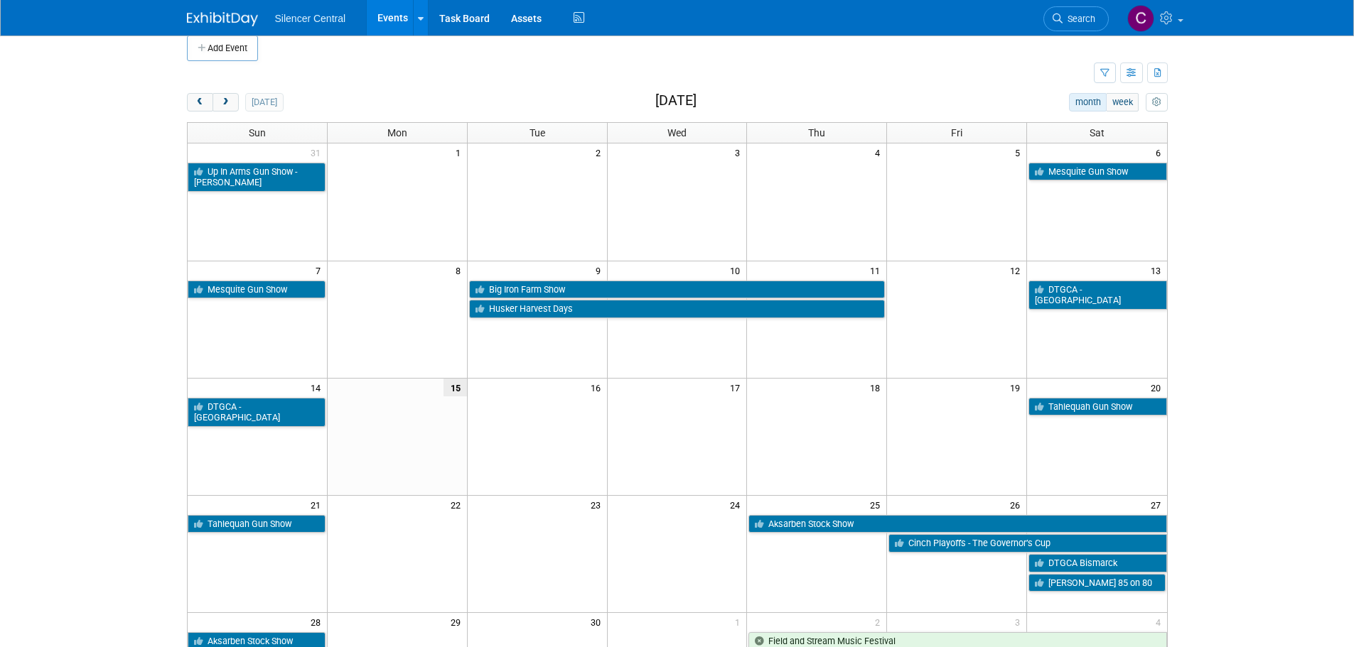
scroll to position [227, 0]
